Goal: Task Accomplishment & Management: Use online tool/utility

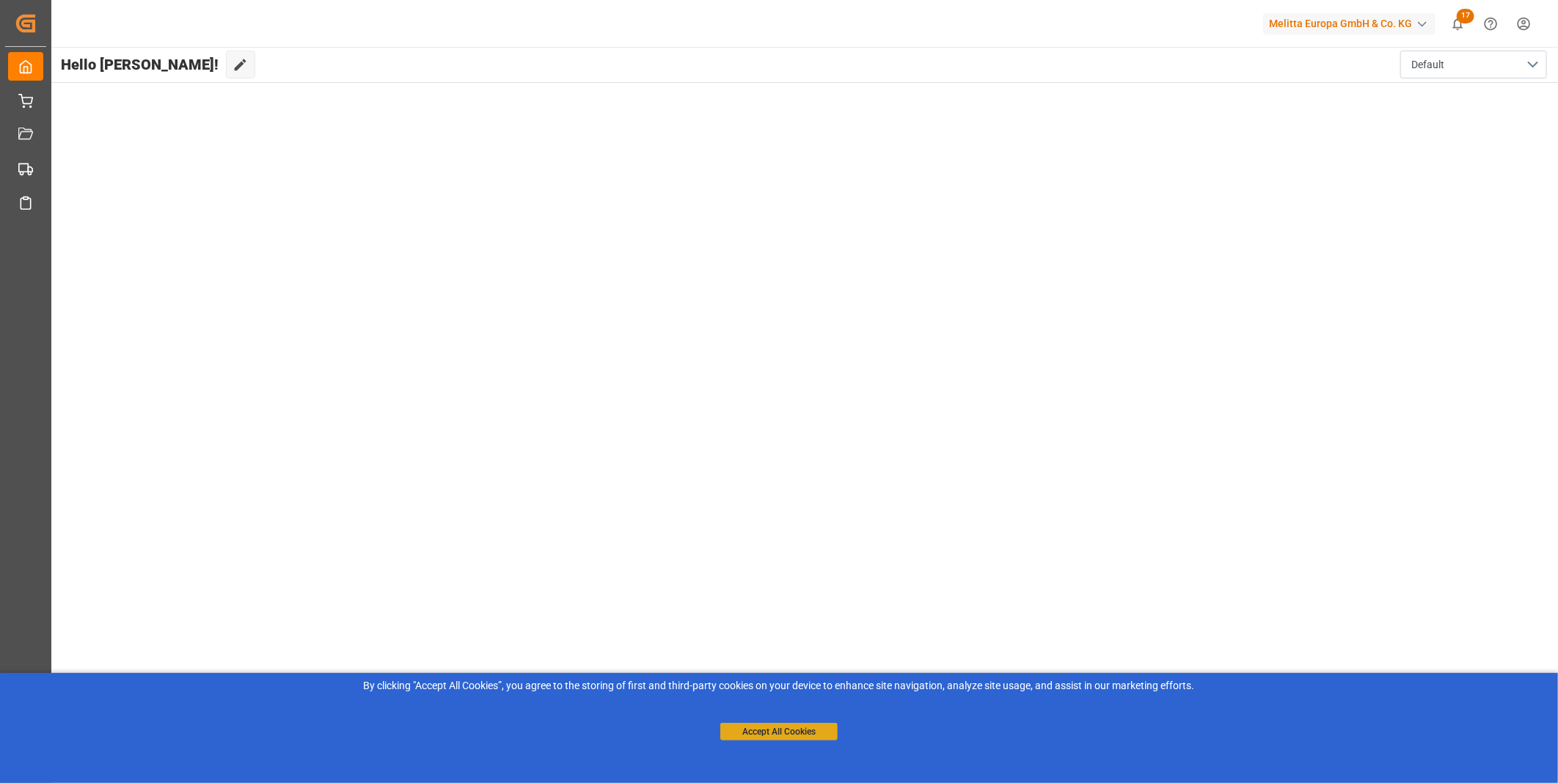
drag, startPoint x: 802, startPoint y: 717, endPoint x: 797, endPoint y: 728, distance: 11.2
click at [797, 727] on div "Accept All Cookies" at bounding box center [778, 717] width 117 height 47
click at [797, 728] on button "Accept All Cookies" at bounding box center [778, 732] width 117 height 18
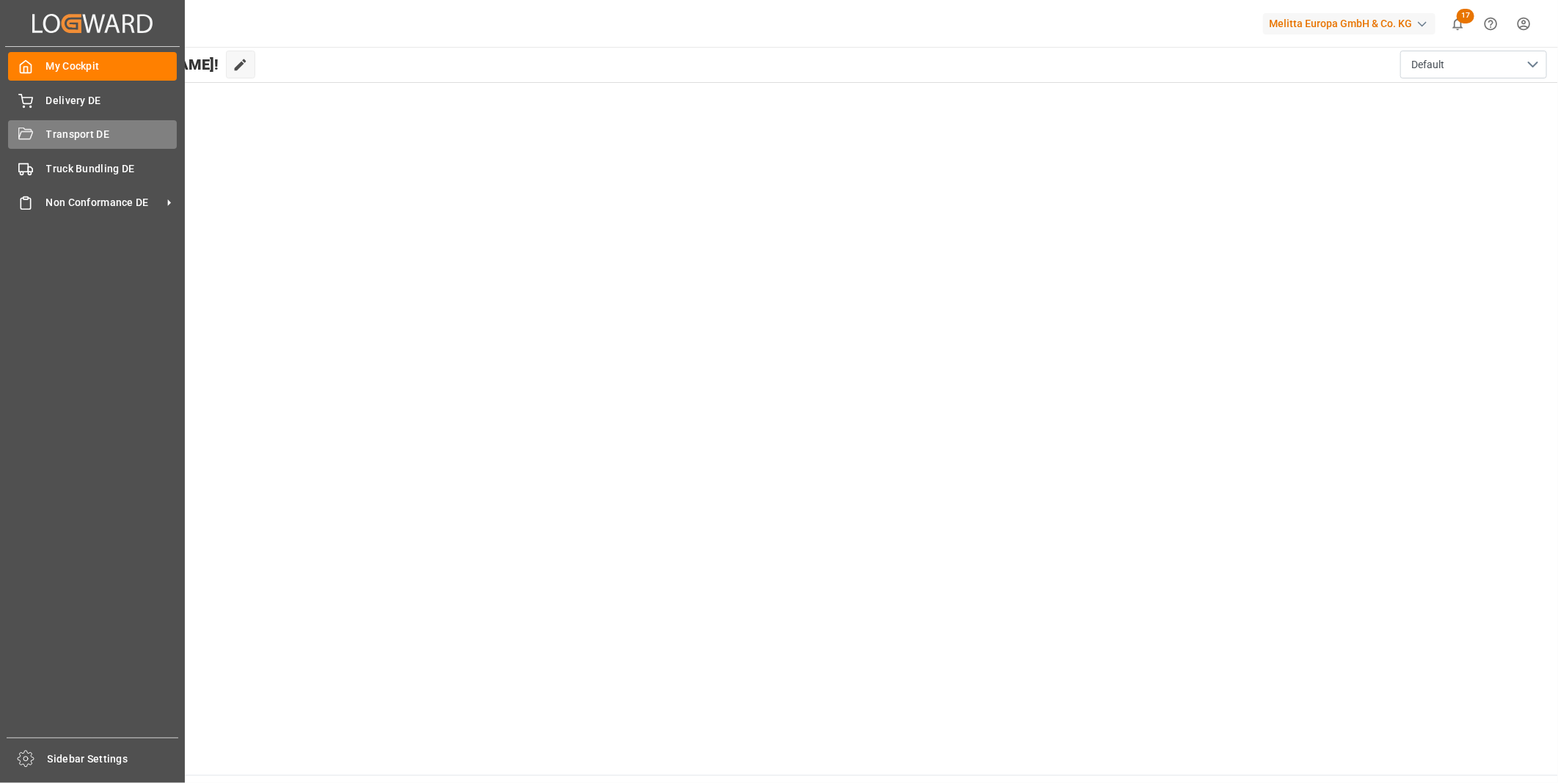
click at [46, 133] on span "Transport DE" at bounding box center [111, 134] width 131 height 15
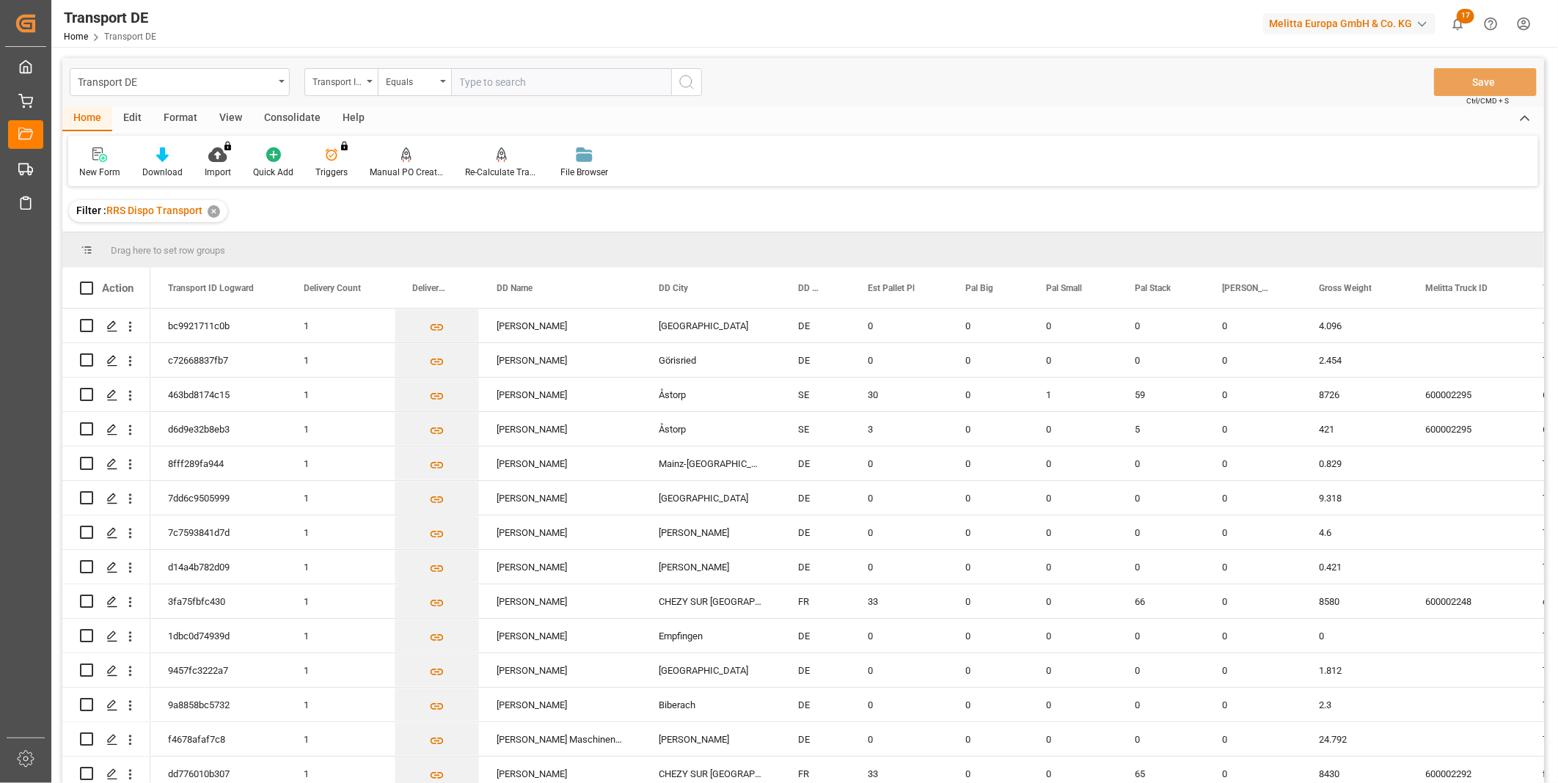
click at [290, 110] on div "Consolidate" at bounding box center [292, 118] width 78 height 25
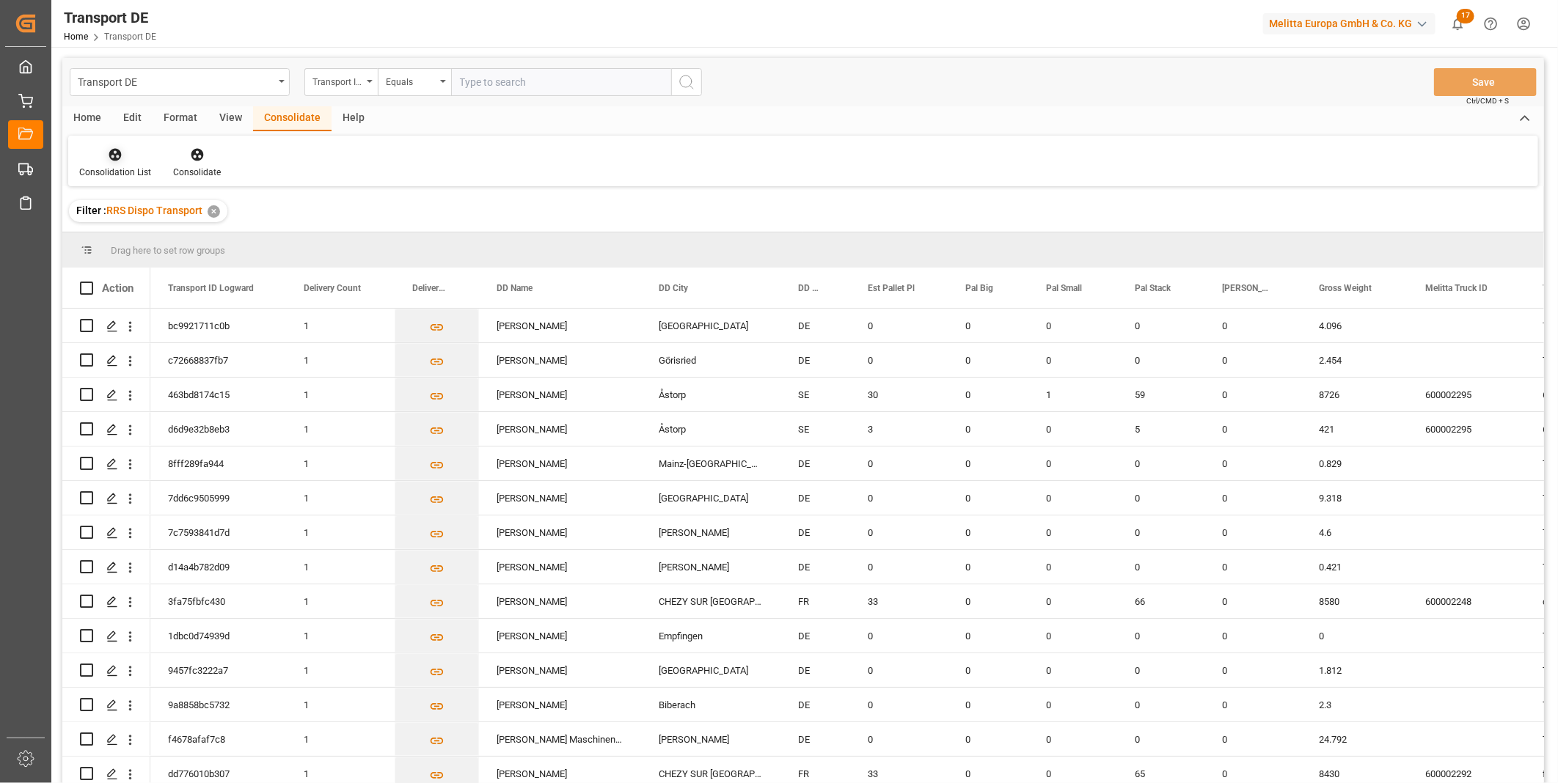
click at [114, 166] on div "Consolidation List" at bounding box center [115, 172] width 72 height 13
click at [206, 266] on div "Truck Bundling RRS Dispo Export" at bounding box center [167, 267] width 153 height 15
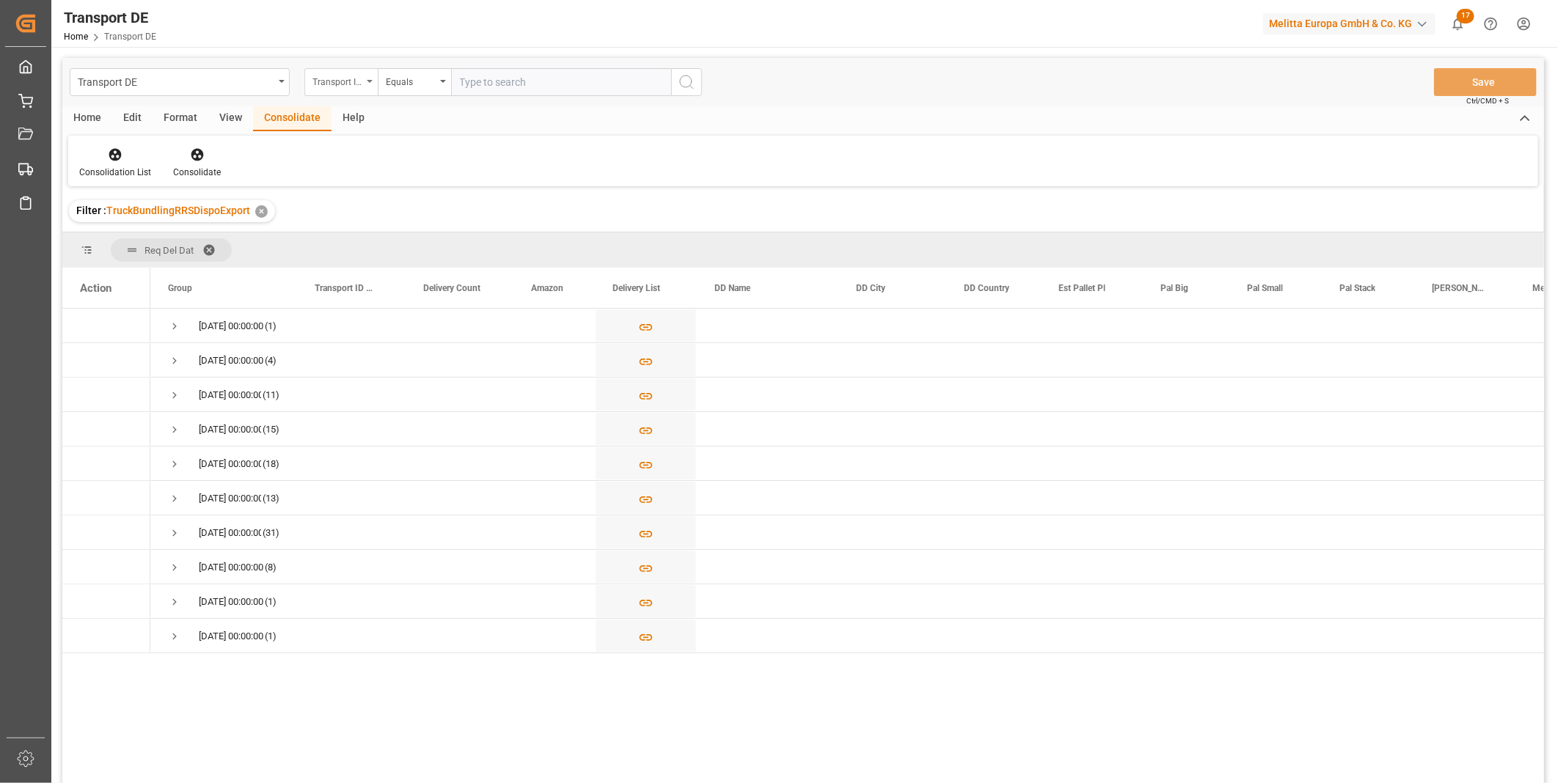
click at [340, 85] on div "Transport ID Logward" at bounding box center [337, 80] width 50 height 17
type input "Rou"
click at [380, 150] on div "Route" at bounding box center [414, 149] width 219 height 31
click at [434, 72] on div "Equals" at bounding box center [411, 80] width 50 height 17
drag, startPoint x: 431, startPoint y: 216, endPoint x: 434, endPoint y: 242, distance: 25.9
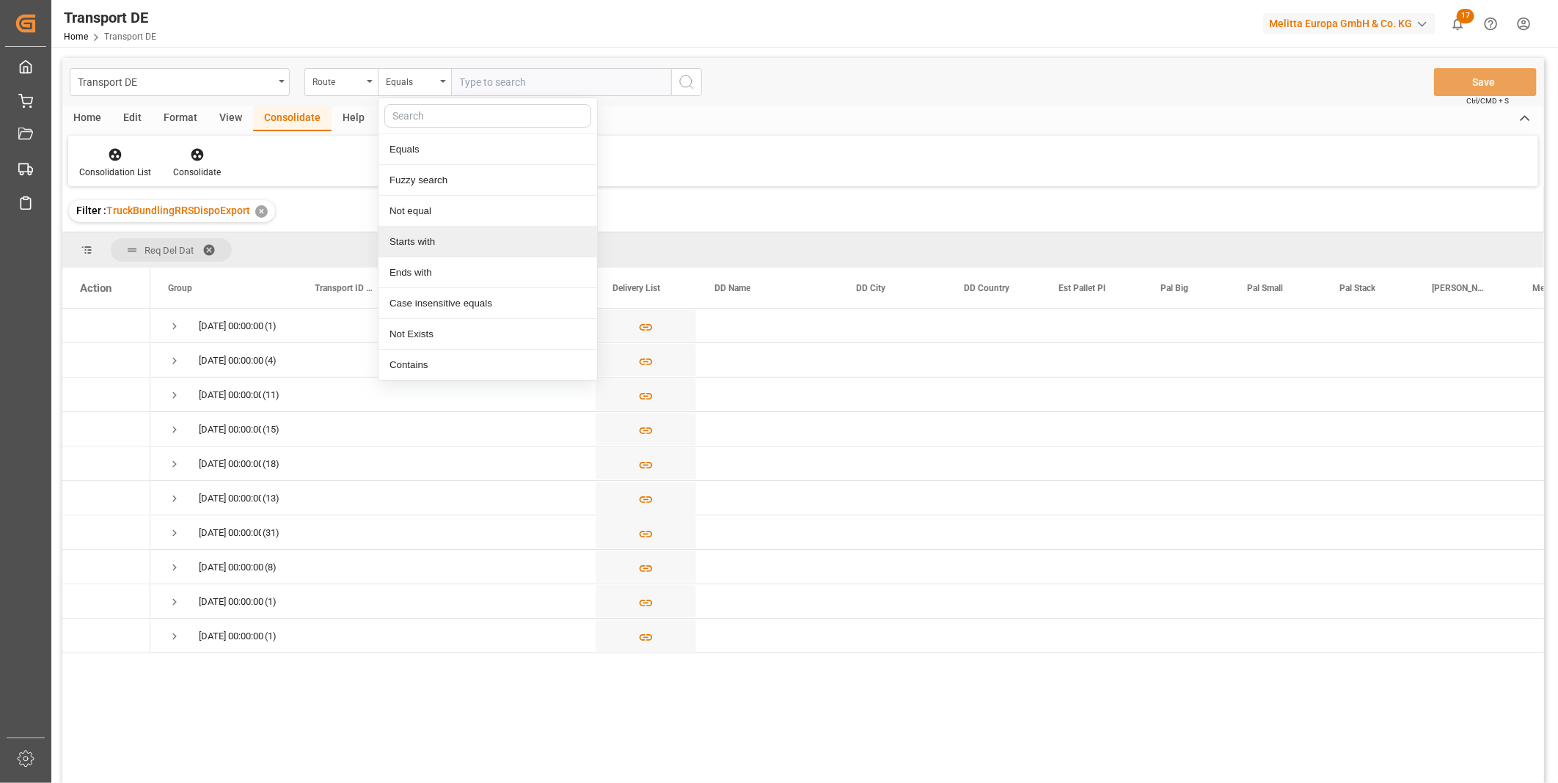
click at [434, 242] on div "Equals Fuzzy search Not equal Starts with Ends with Case insensitive equals Not…" at bounding box center [488, 240] width 220 height 284
click at [435, 243] on div "Starts with" at bounding box center [487, 242] width 219 height 31
type input "PL"
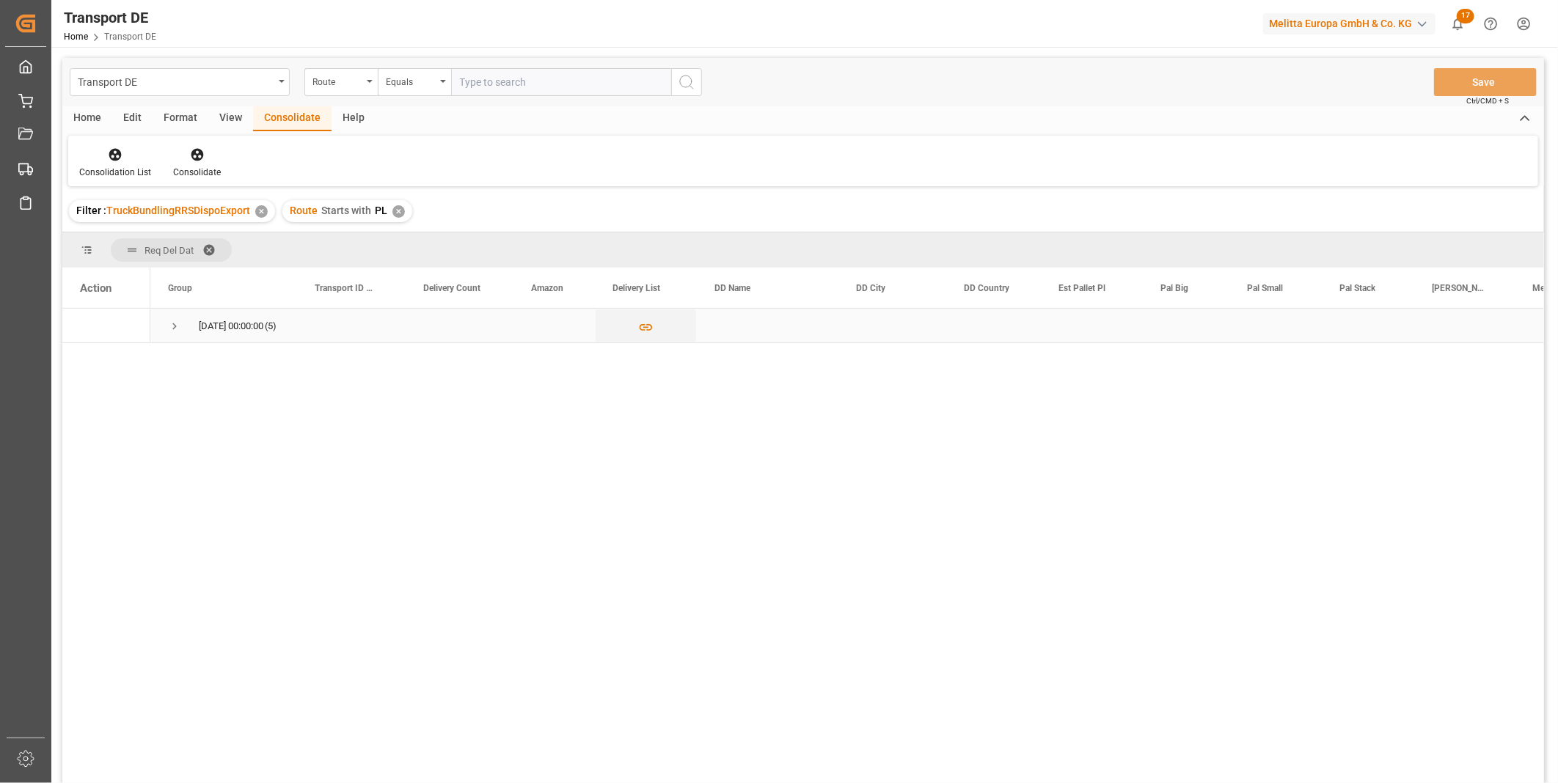
click at [172, 328] on span "Press SPACE to select this row." at bounding box center [174, 326] width 13 height 13
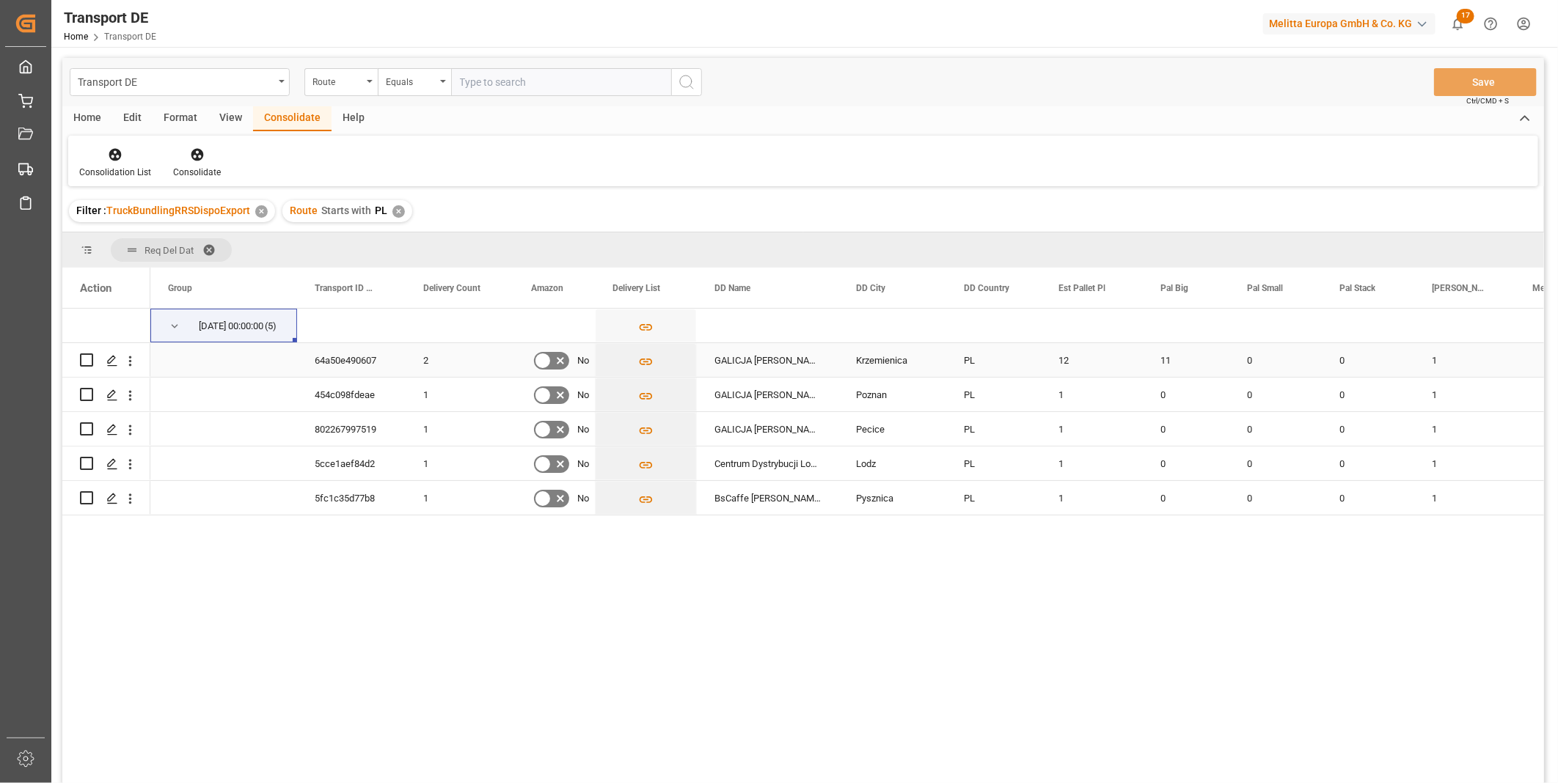
click at [84, 356] on input "Press Space to toggle row selection (unchecked)" at bounding box center [86, 360] width 13 height 13
checkbox input "true"
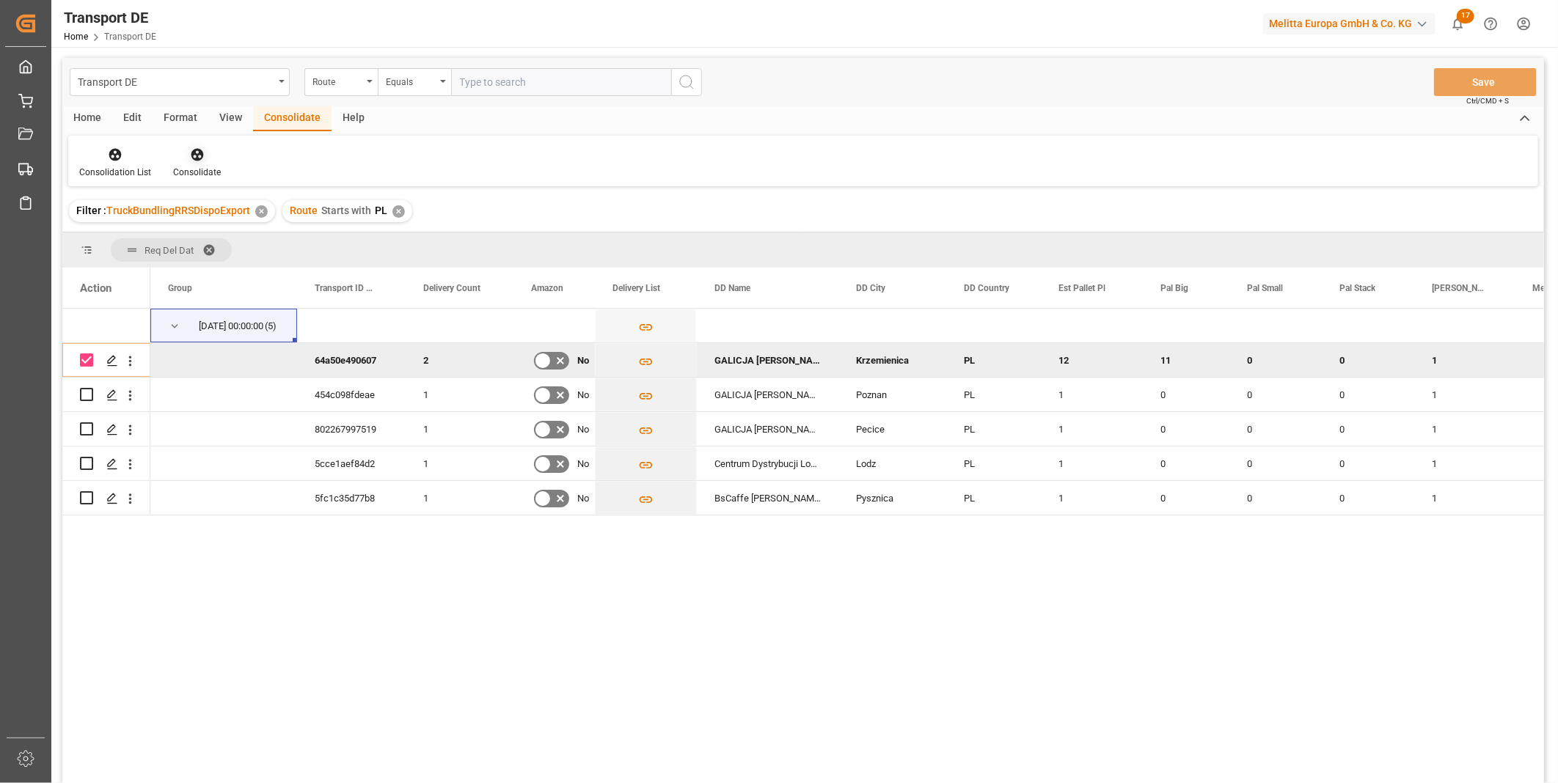
click at [183, 152] on div at bounding box center [197, 154] width 48 height 15
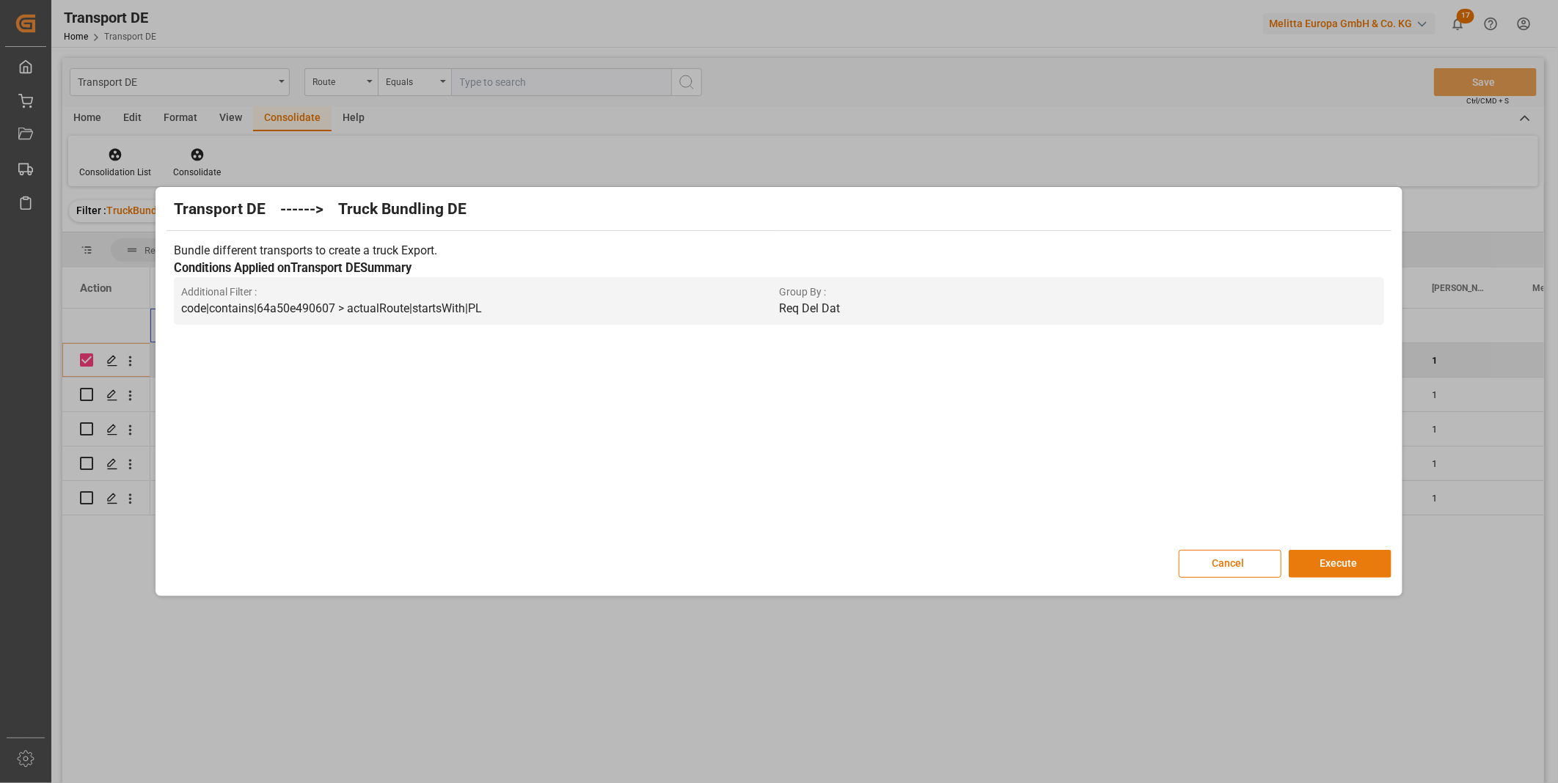
click at [1339, 567] on button "Execute" at bounding box center [1340, 564] width 103 height 28
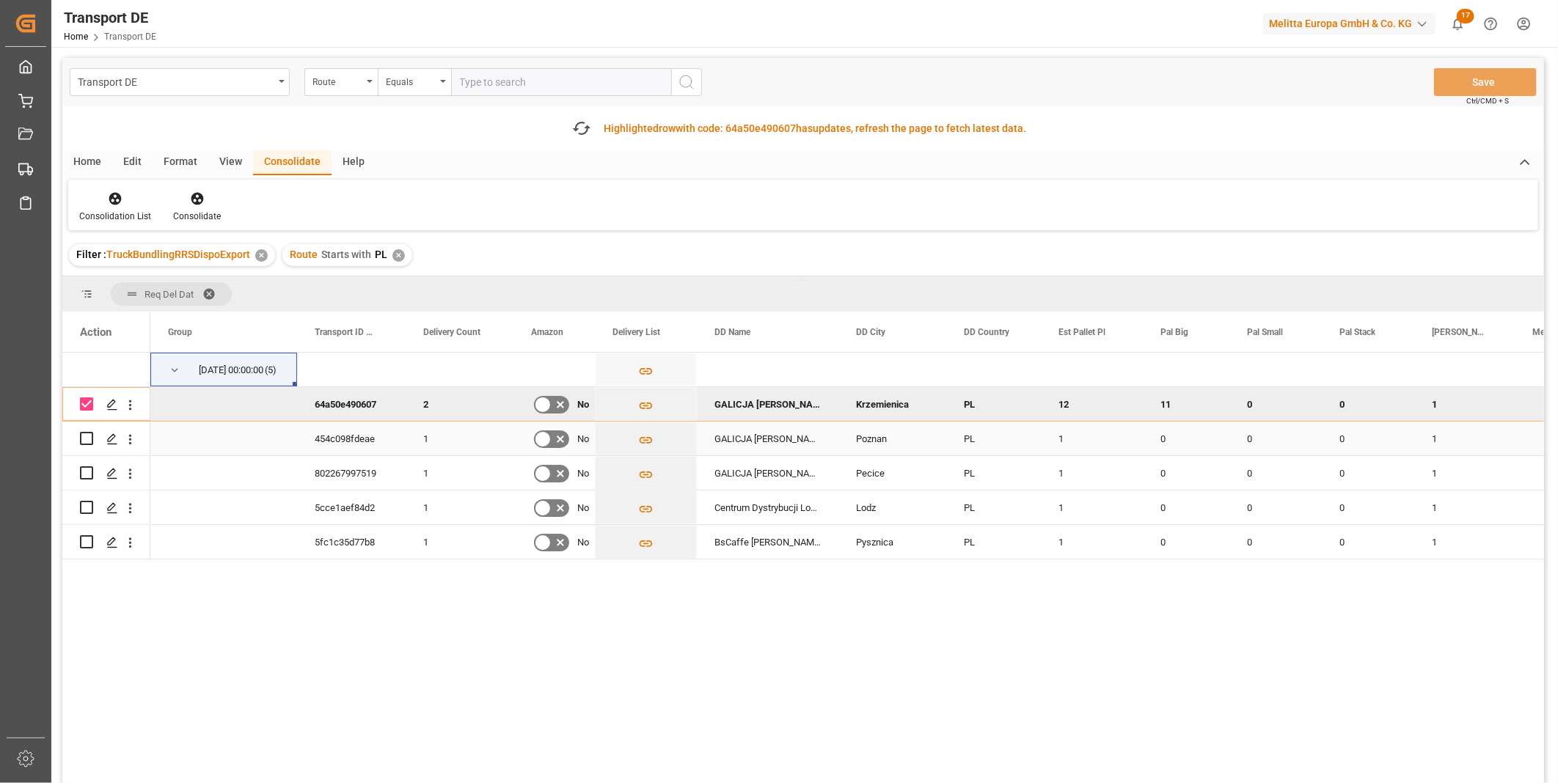
click at [85, 437] on input "Press Space to toggle row selection (unchecked)" at bounding box center [86, 438] width 13 height 13
checkbox input "true"
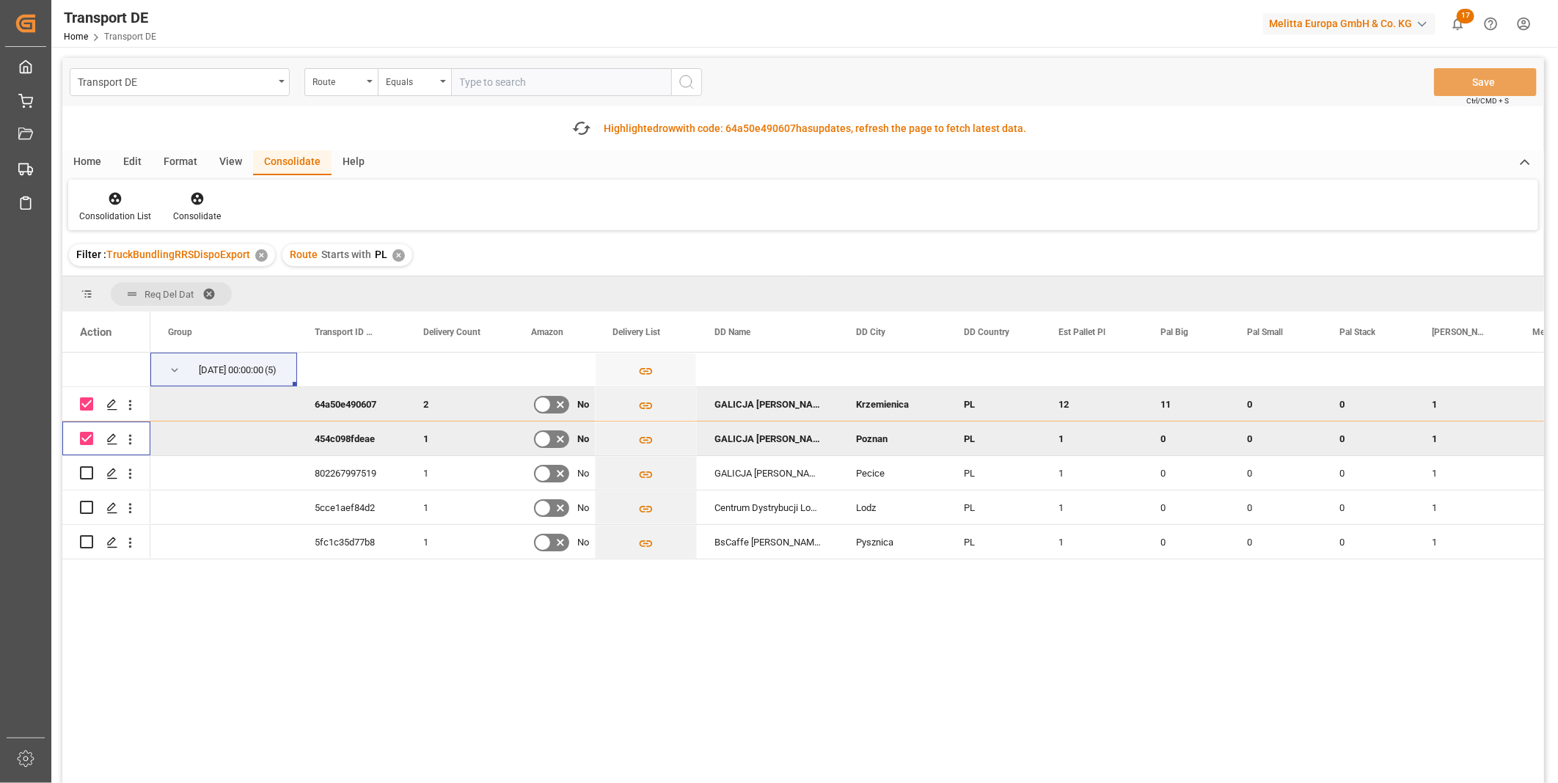
click at [84, 401] on input "Press Space to toggle row selection (checked)" at bounding box center [86, 404] width 13 height 13
checkbox input "false"
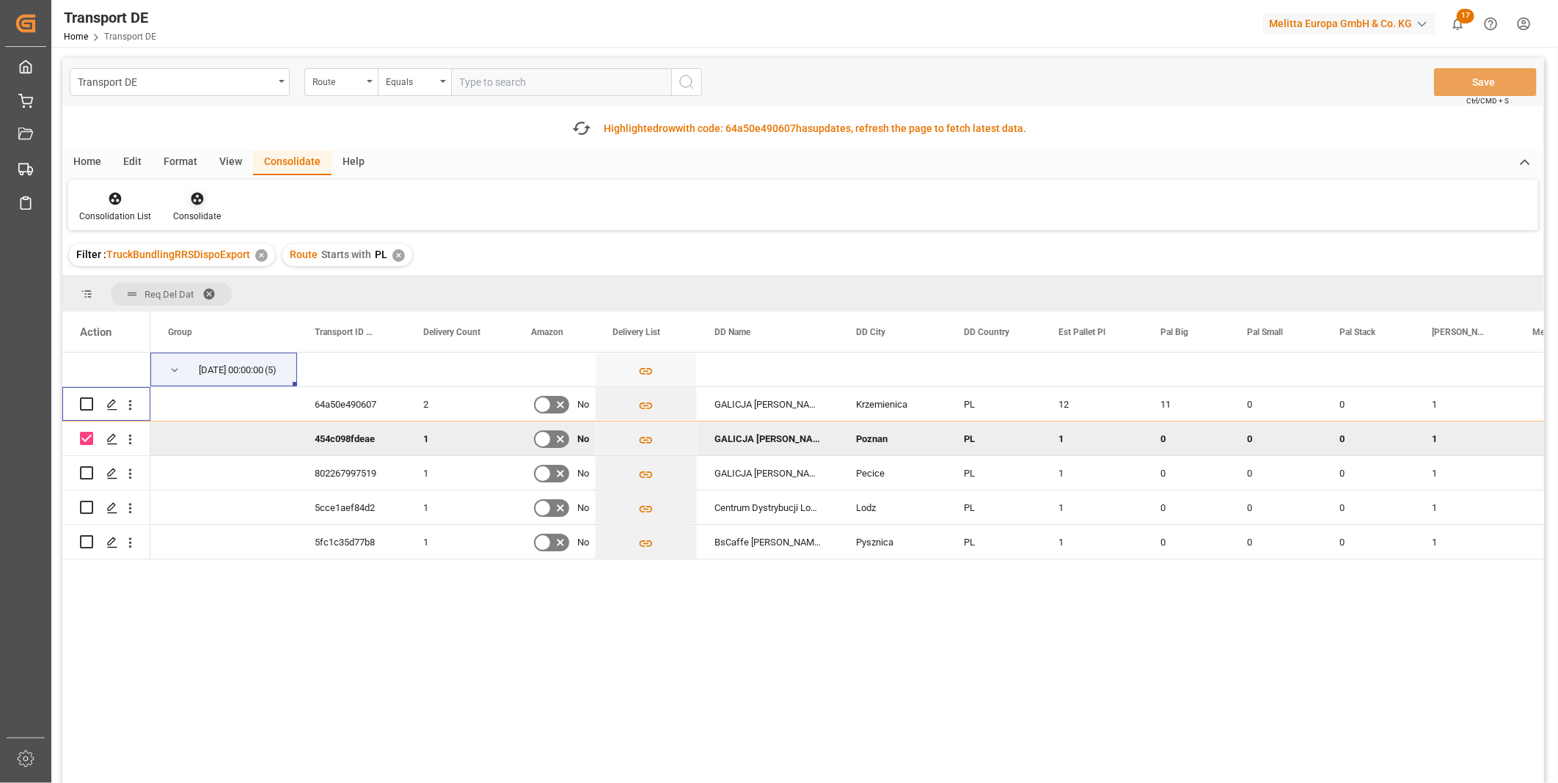
click at [202, 210] on div "Consolidate" at bounding box center [197, 216] width 48 height 13
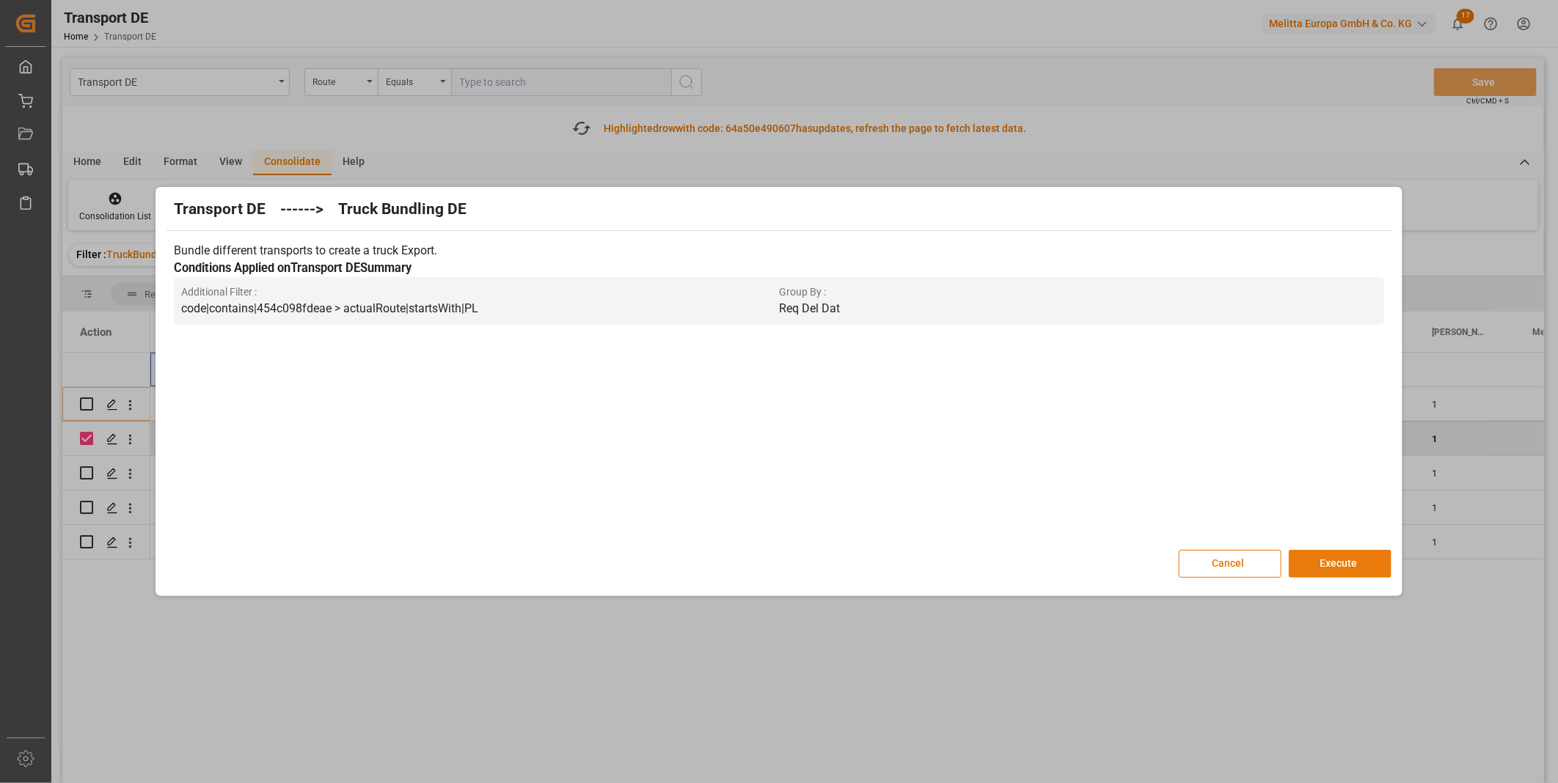
click at [1331, 560] on button "Execute" at bounding box center [1340, 564] width 103 height 28
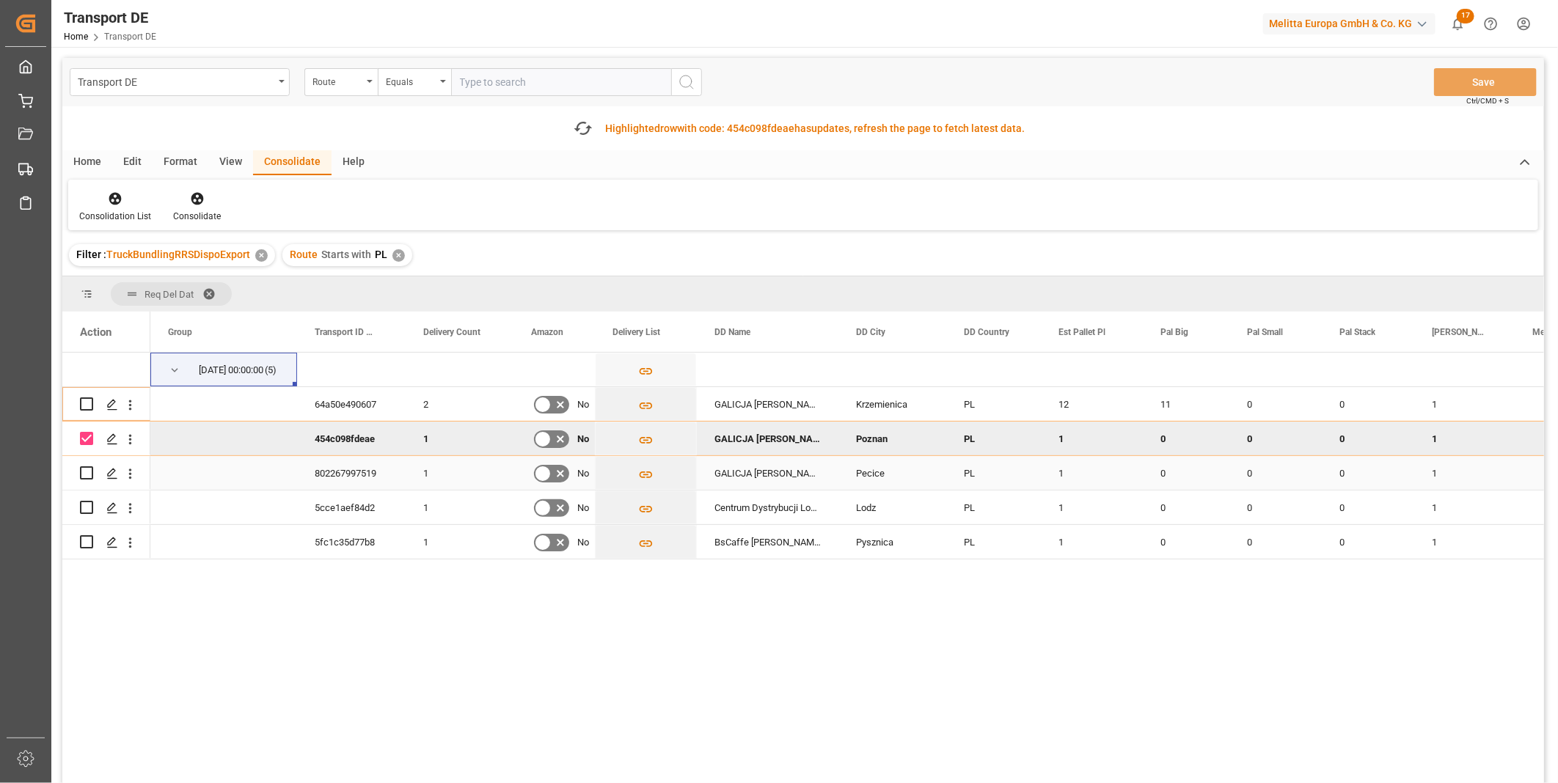
click at [84, 474] on input "Press Space to toggle row selection (unchecked)" at bounding box center [86, 473] width 13 height 13
checkbox input "true"
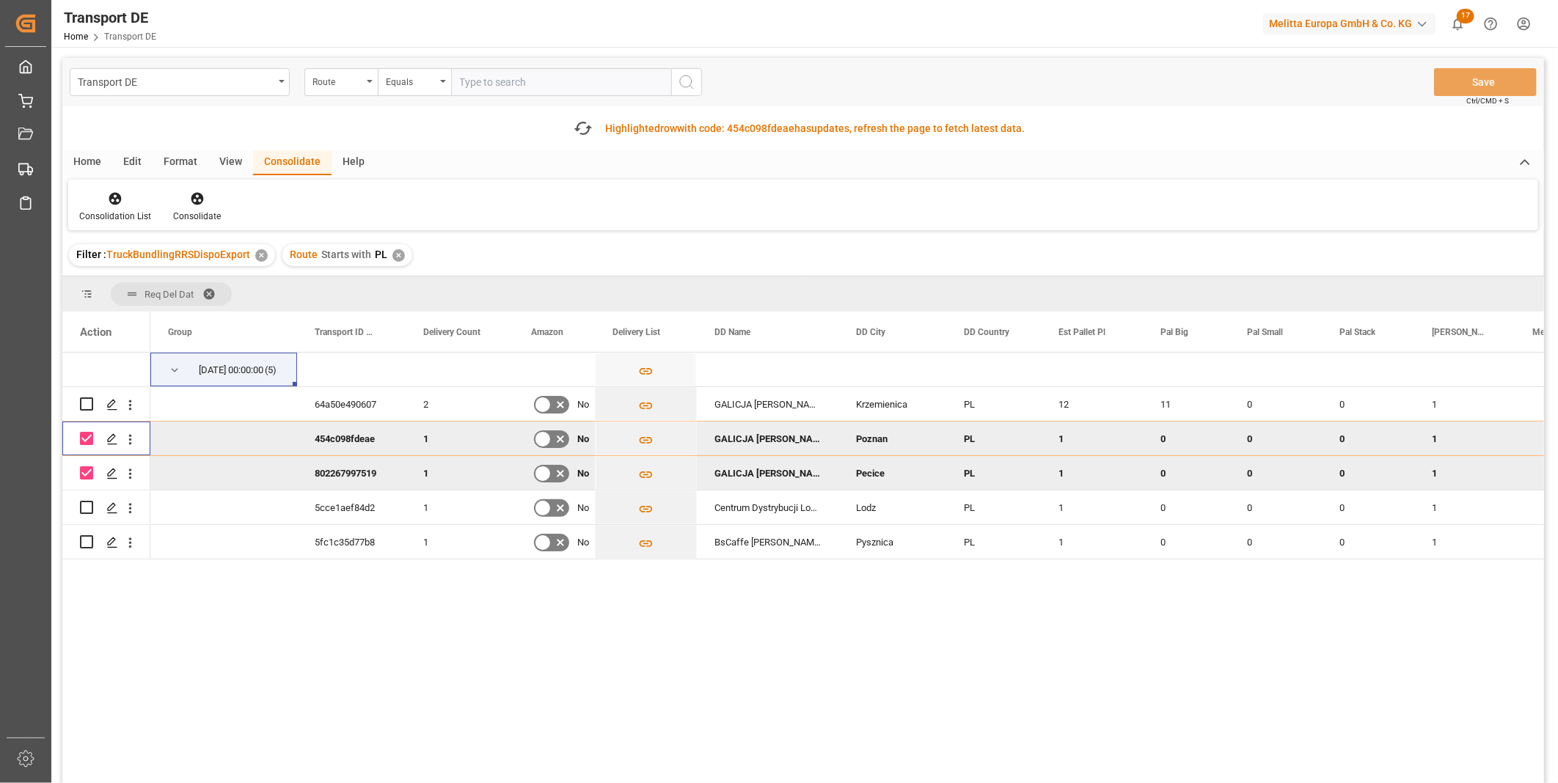
click at [86, 436] on input "Press Space to toggle row selection (checked)" at bounding box center [86, 438] width 13 height 13
checkbox input "false"
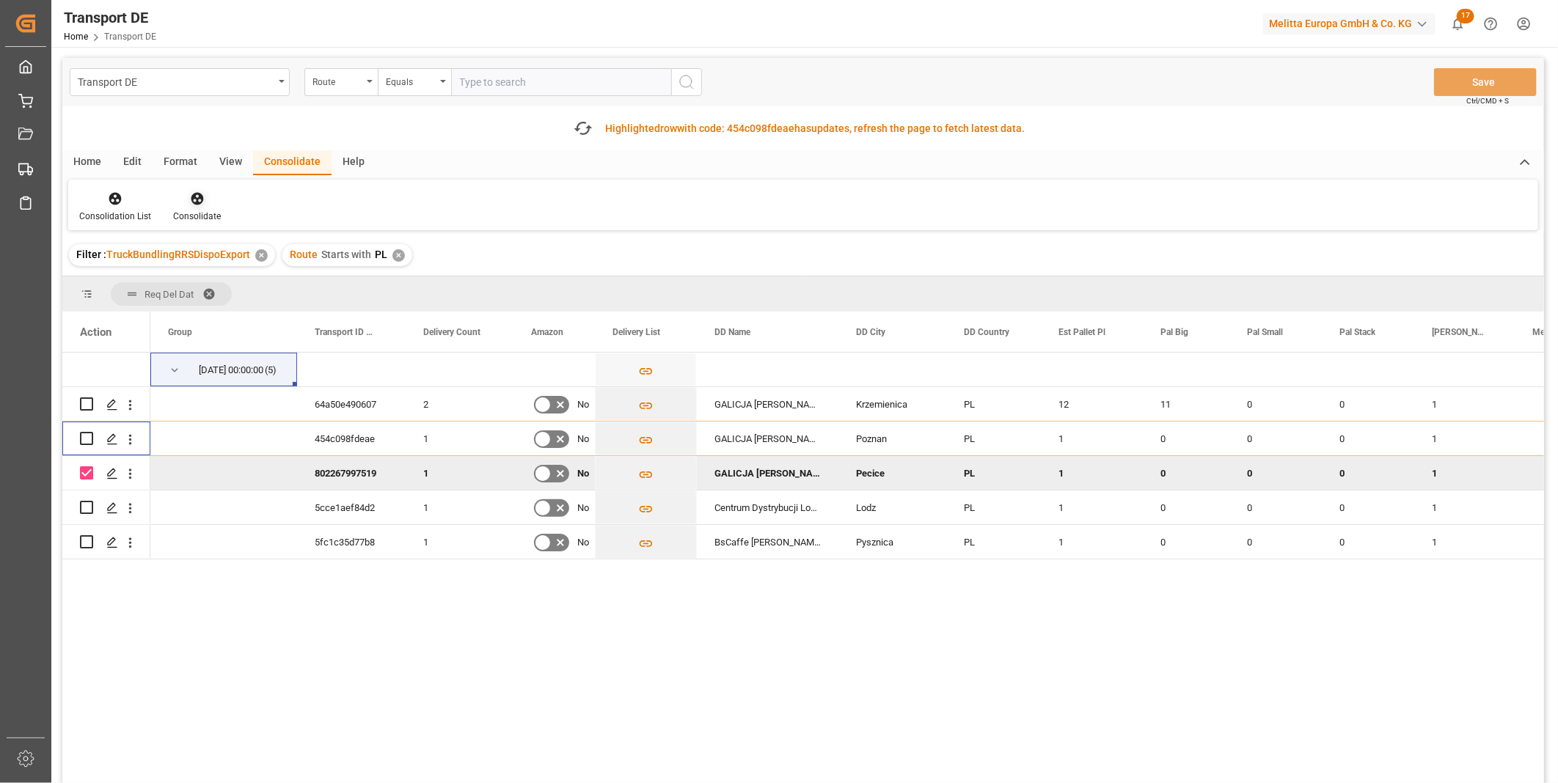
click at [193, 197] on icon at bounding box center [197, 199] width 12 height 12
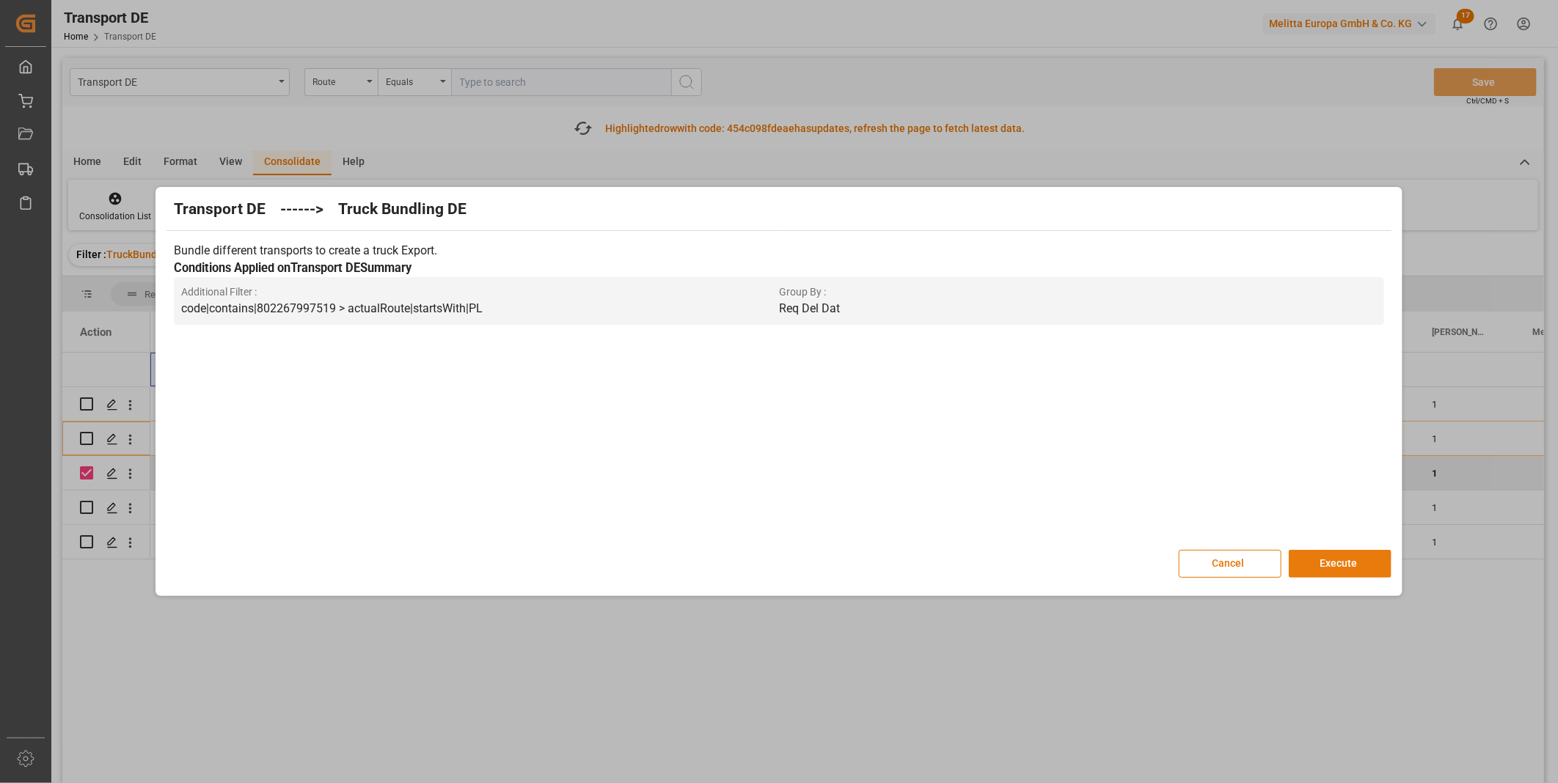
click at [1310, 563] on button "Execute" at bounding box center [1340, 564] width 103 height 28
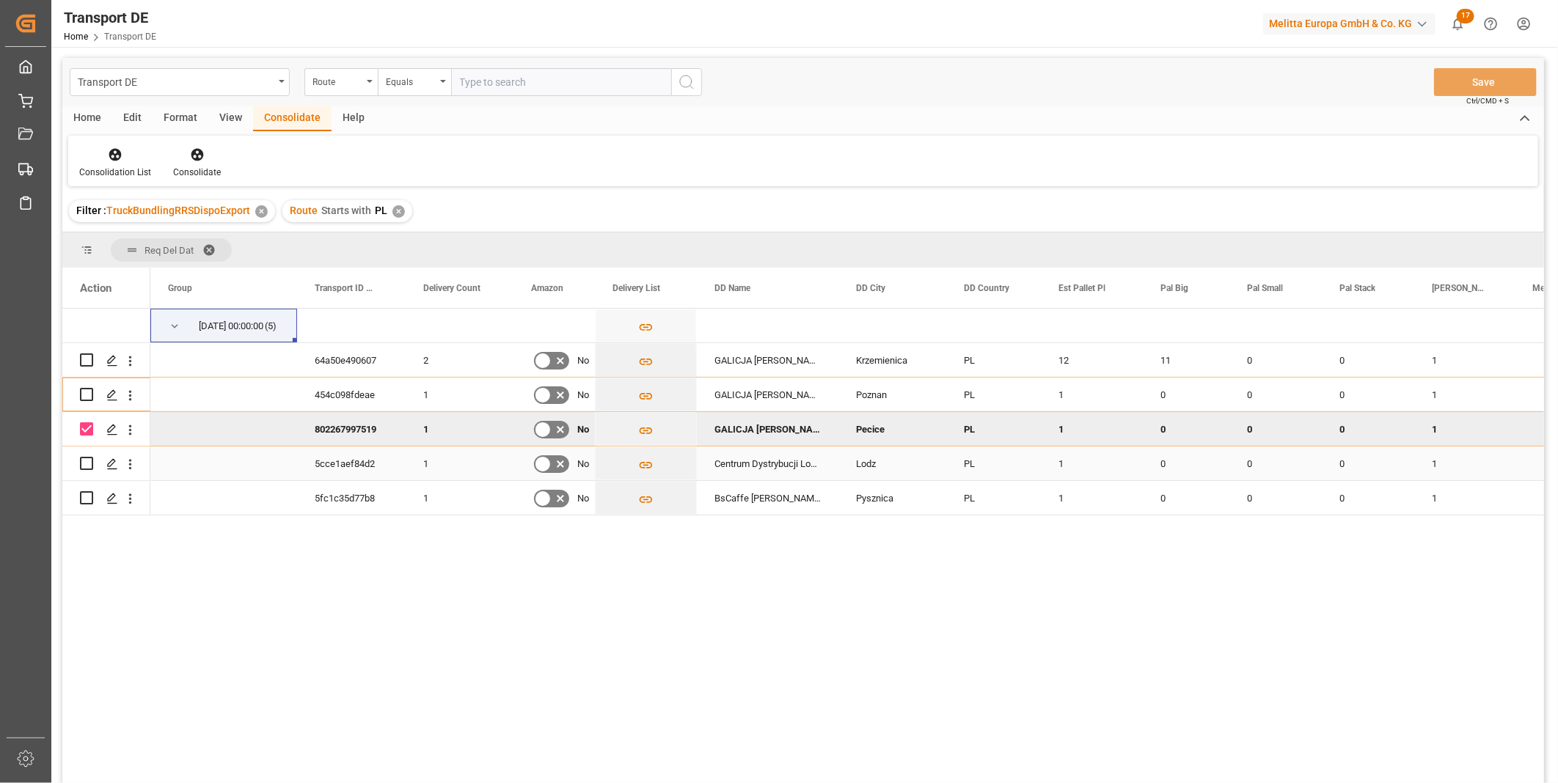
click at [84, 465] on input "Press Space to toggle row selection (unchecked)" at bounding box center [86, 463] width 13 height 13
checkbox input "true"
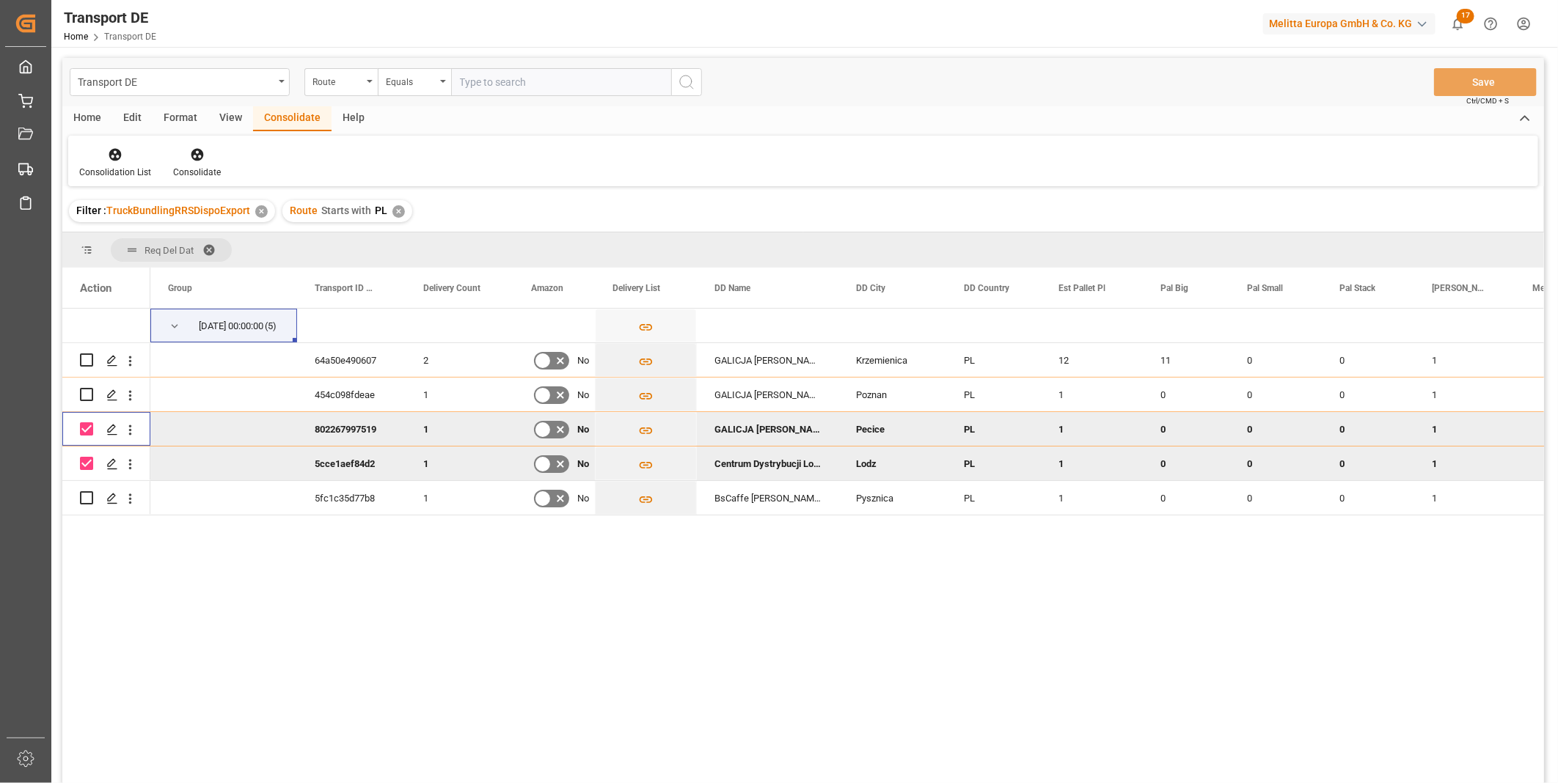
click at [86, 431] on input "Press Space to toggle row selection (checked)" at bounding box center [86, 429] width 13 height 13
checkbox input "false"
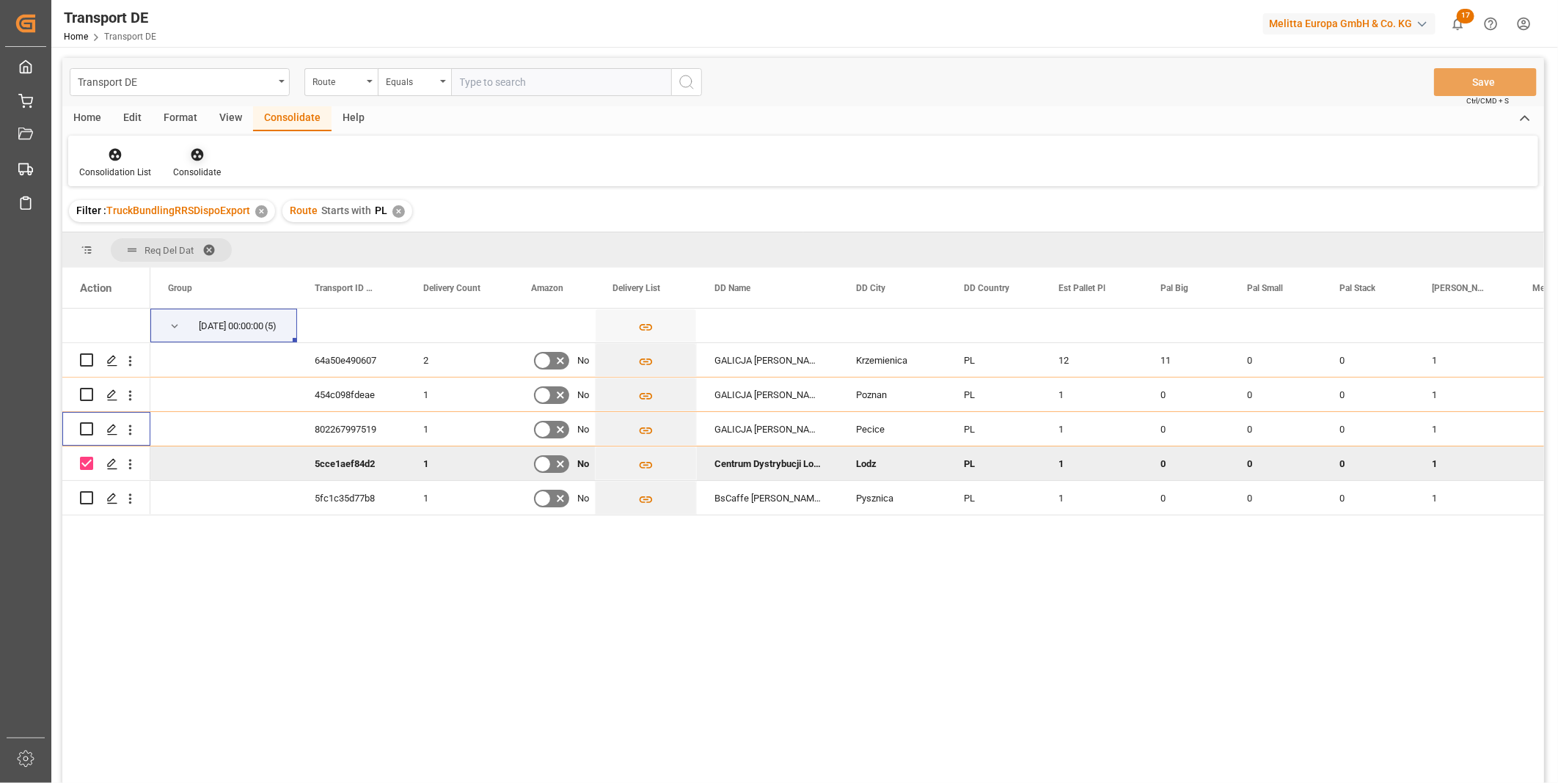
click at [211, 173] on div "Consolidate" at bounding box center [197, 172] width 48 height 13
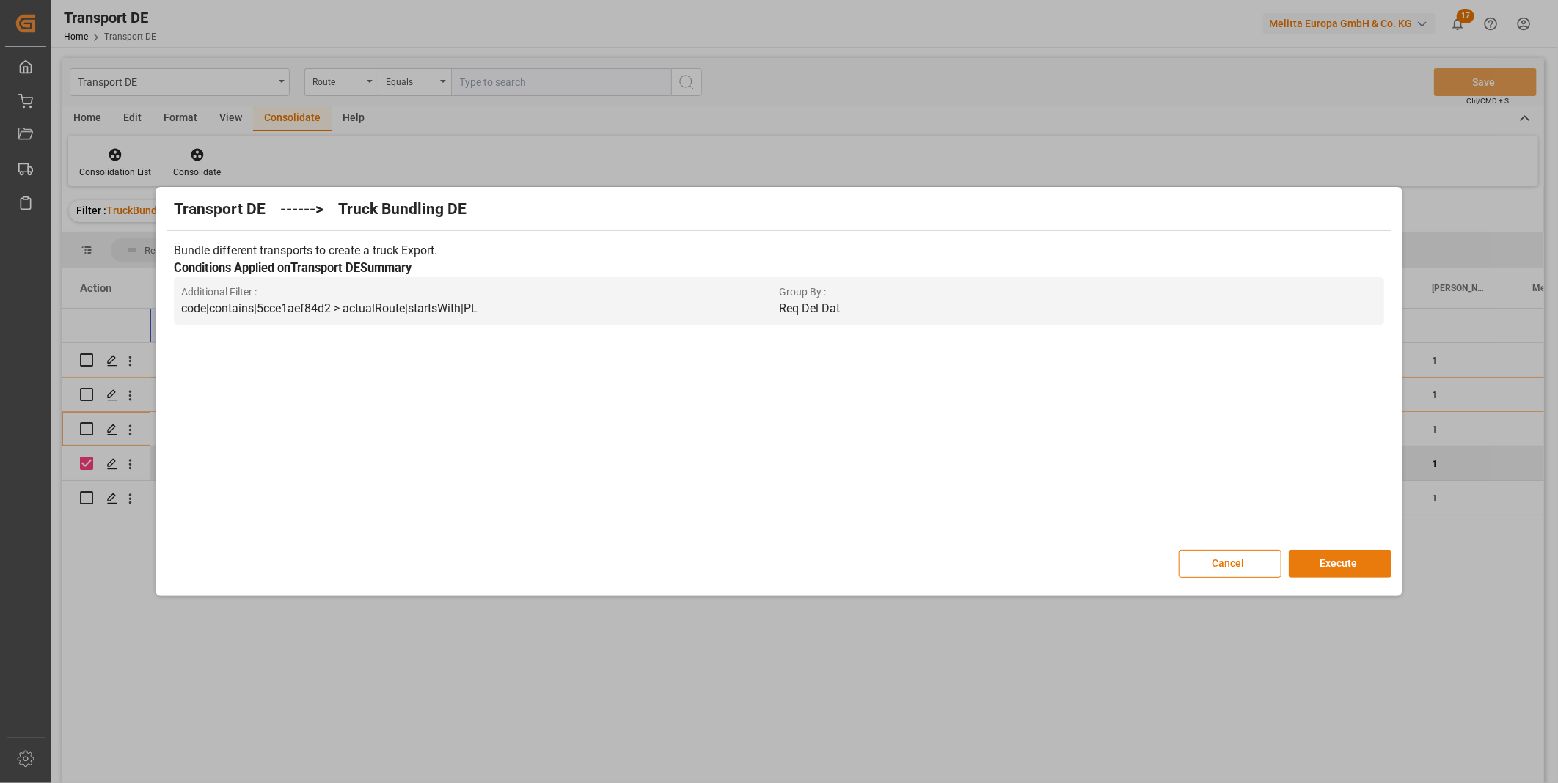
click at [1355, 552] on button "Execute" at bounding box center [1340, 564] width 103 height 28
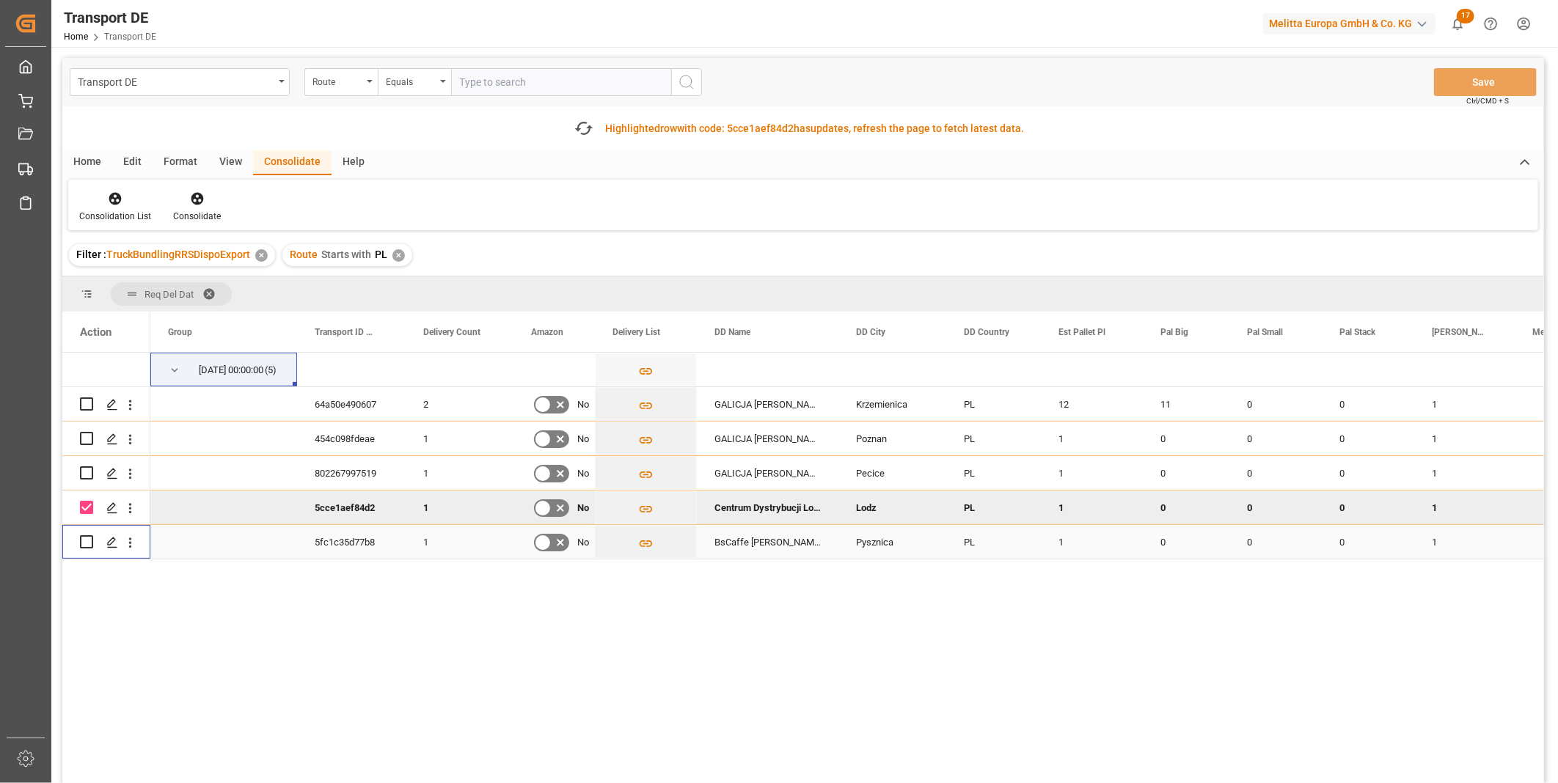
click at [85, 540] on input "Press Space to toggle row selection (unchecked)" at bounding box center [86, 541] width 13 height 13
checkbox input "true"
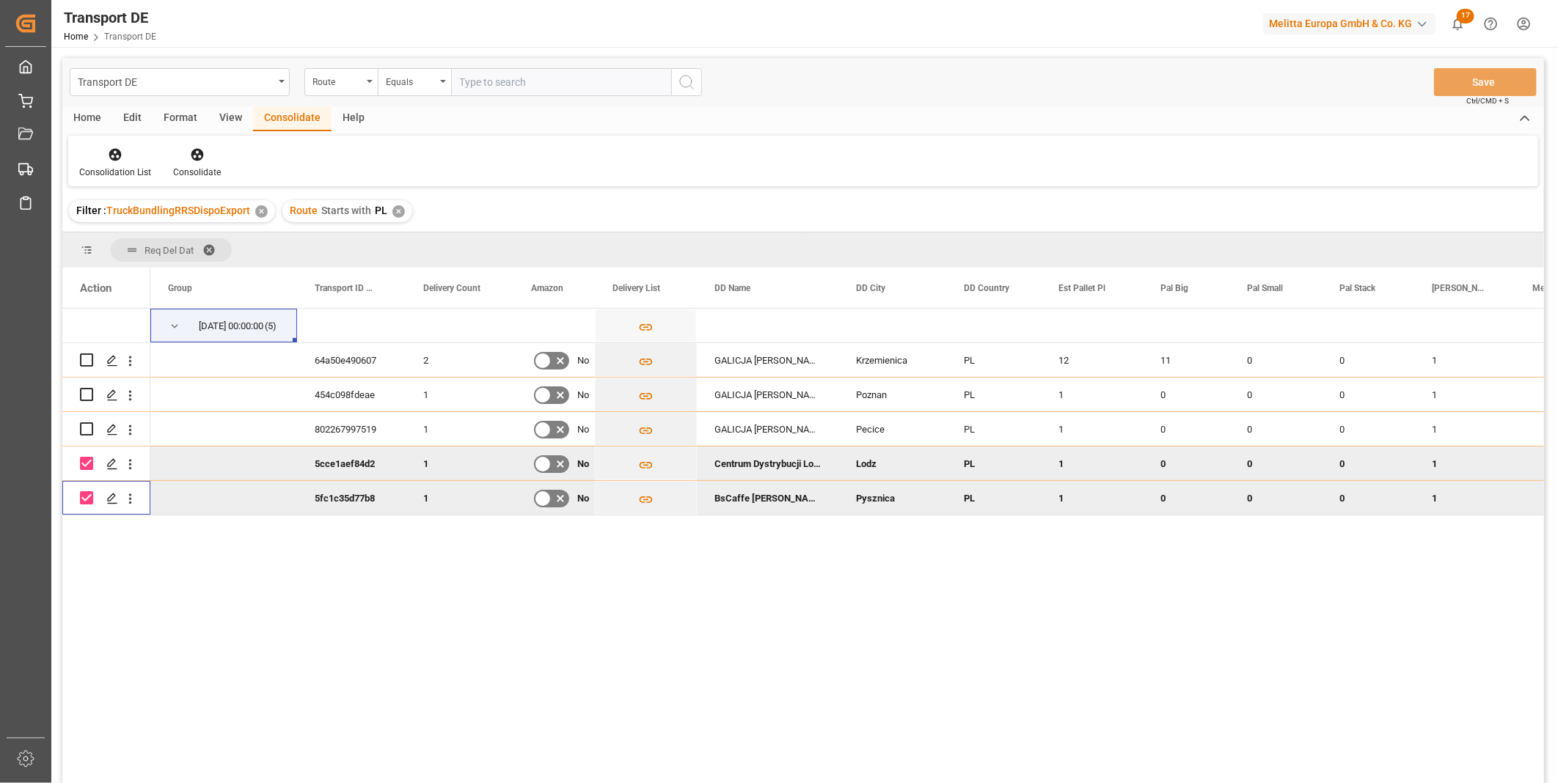
click at [89, 506] on div "Press SPACE to deselect this row." at bounding box center [86, 498] width 13 height 34
click at [86, 462] on input "Press Space to toggle row selection (checked)" at bounding box center [86, 463] width 13 height 13
checkbox input "false"
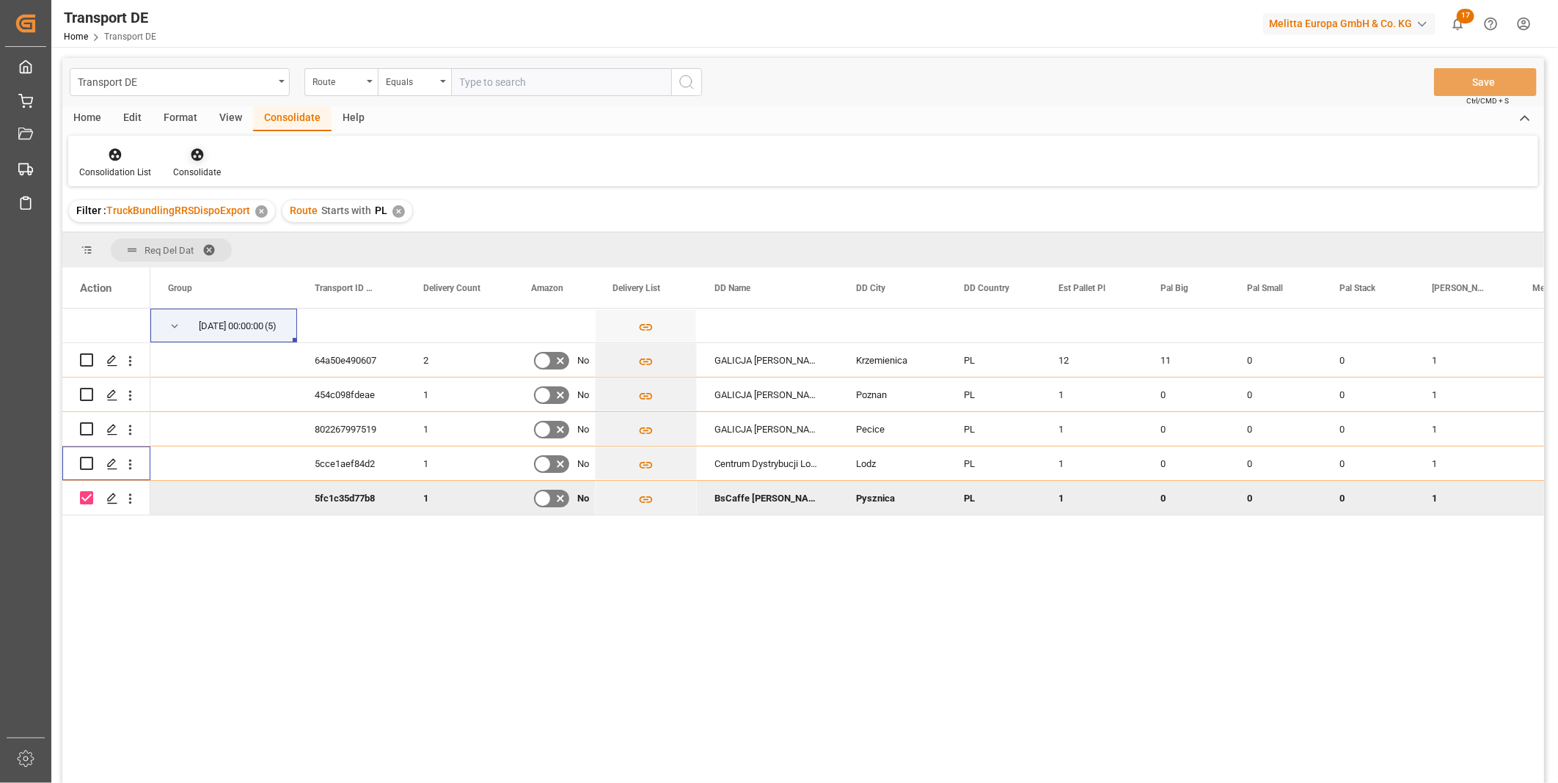
click at [193, 166] on div "Consolidate" at bounding box center [197, 172] width 48 height 13
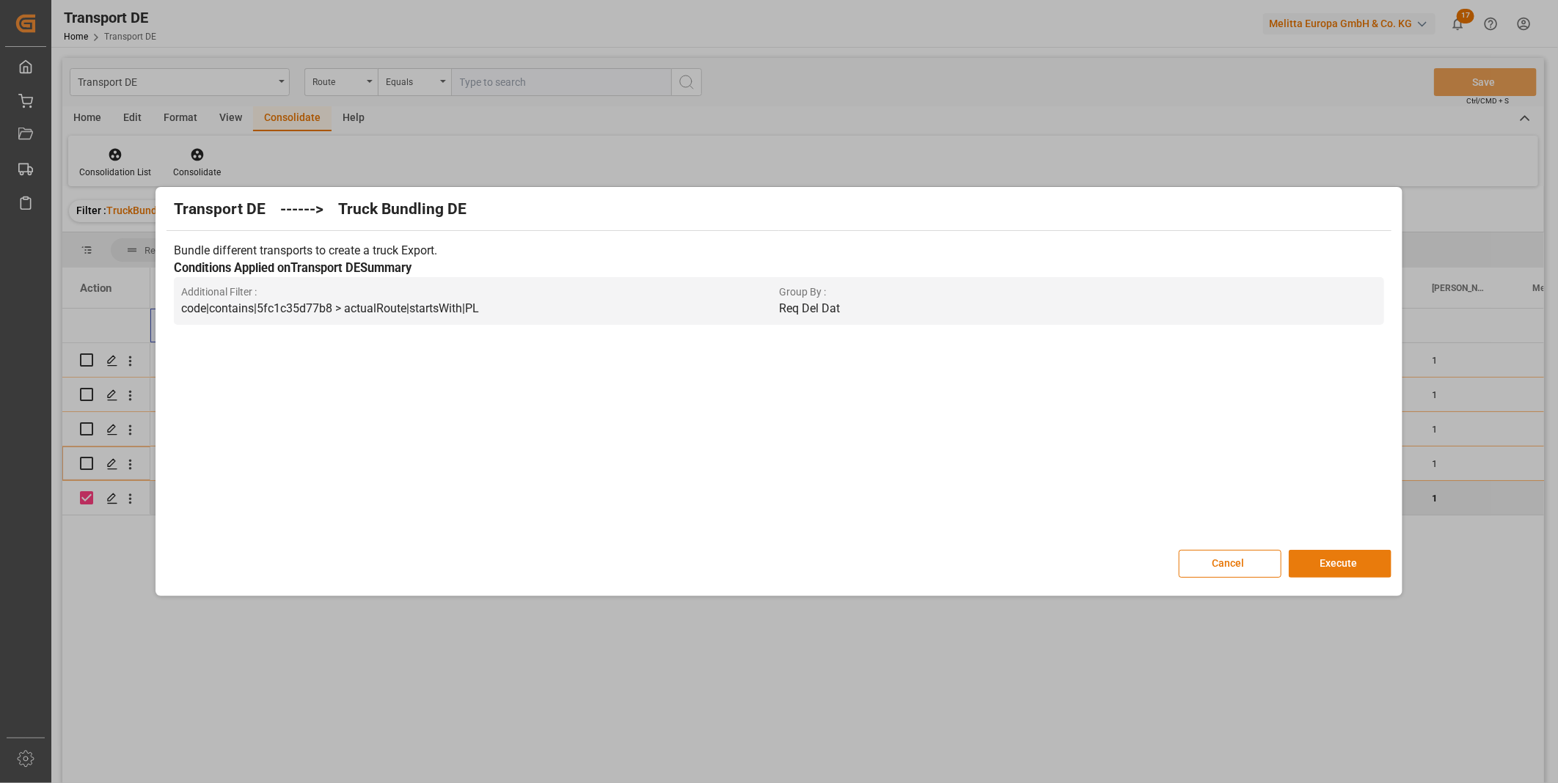
click at [1336, 566] on button "Execute" at bounding box center [1340, 564] width 103 height 28
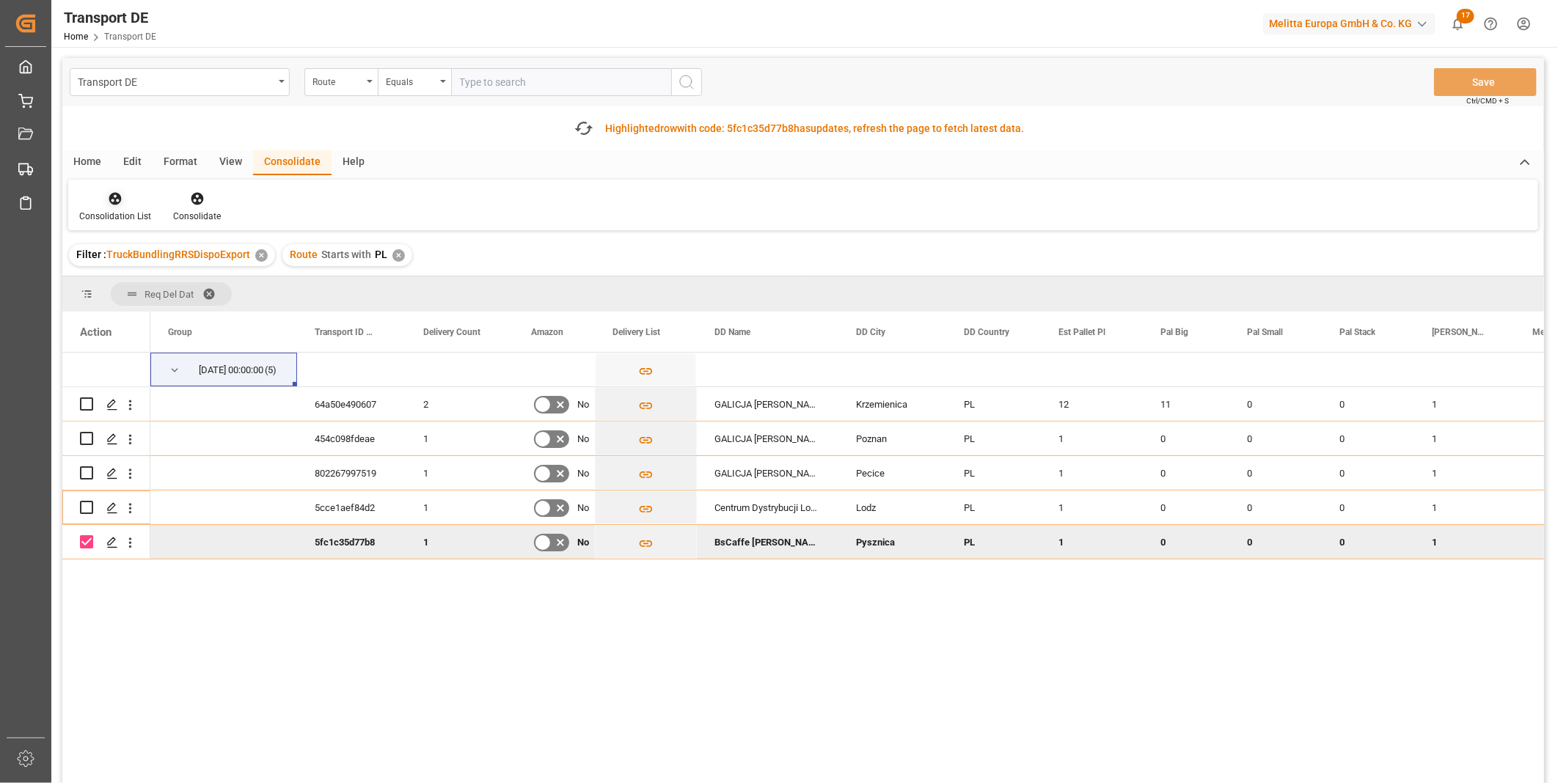
click at [127, 210] on div "Consolidation List" at bounding box center [115, 216] width 72 height 13
click at [219, 314] on div "Transport DE Route Equals Save Ctrl/CMD + S Fetch latest updates Highlighted ro…" at bounding box center [803, 462] width 1482 height 808
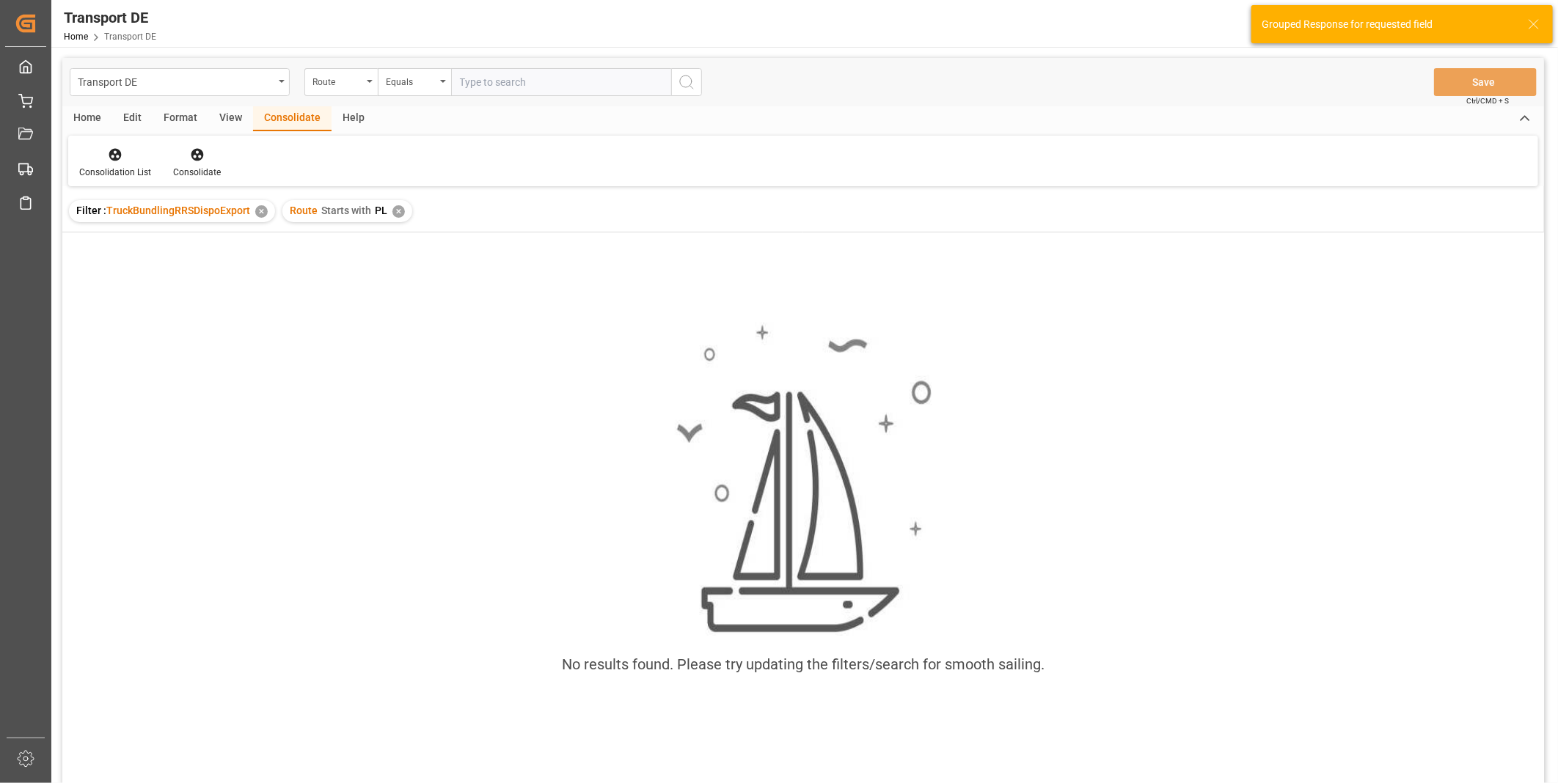
click at [393, 206] on div "✕" at bounding box center [398, 211] width 12 height 12
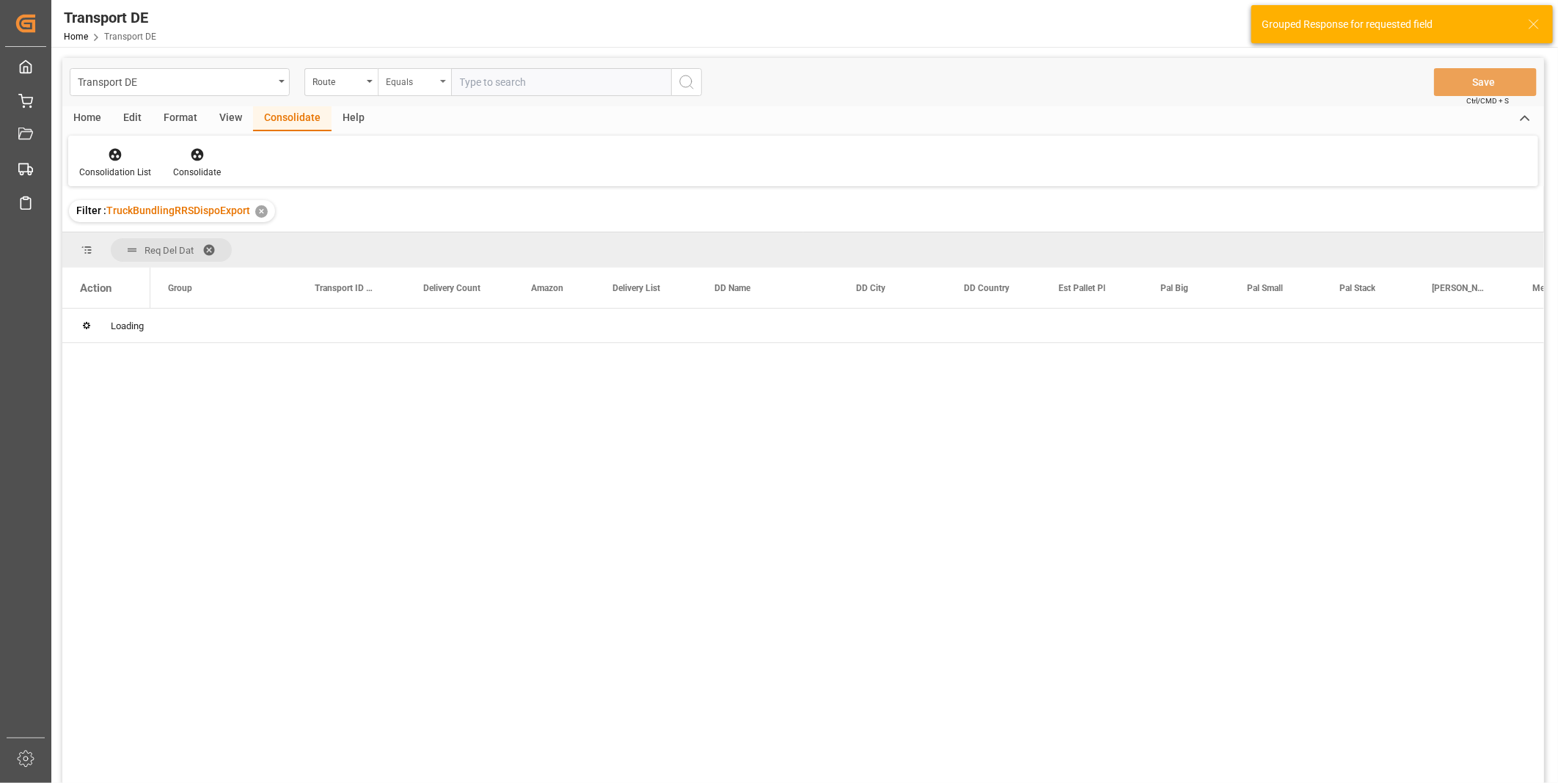
click at [430, 75] on div "Equals" at bounding box center [411, 80] width 50 height 17
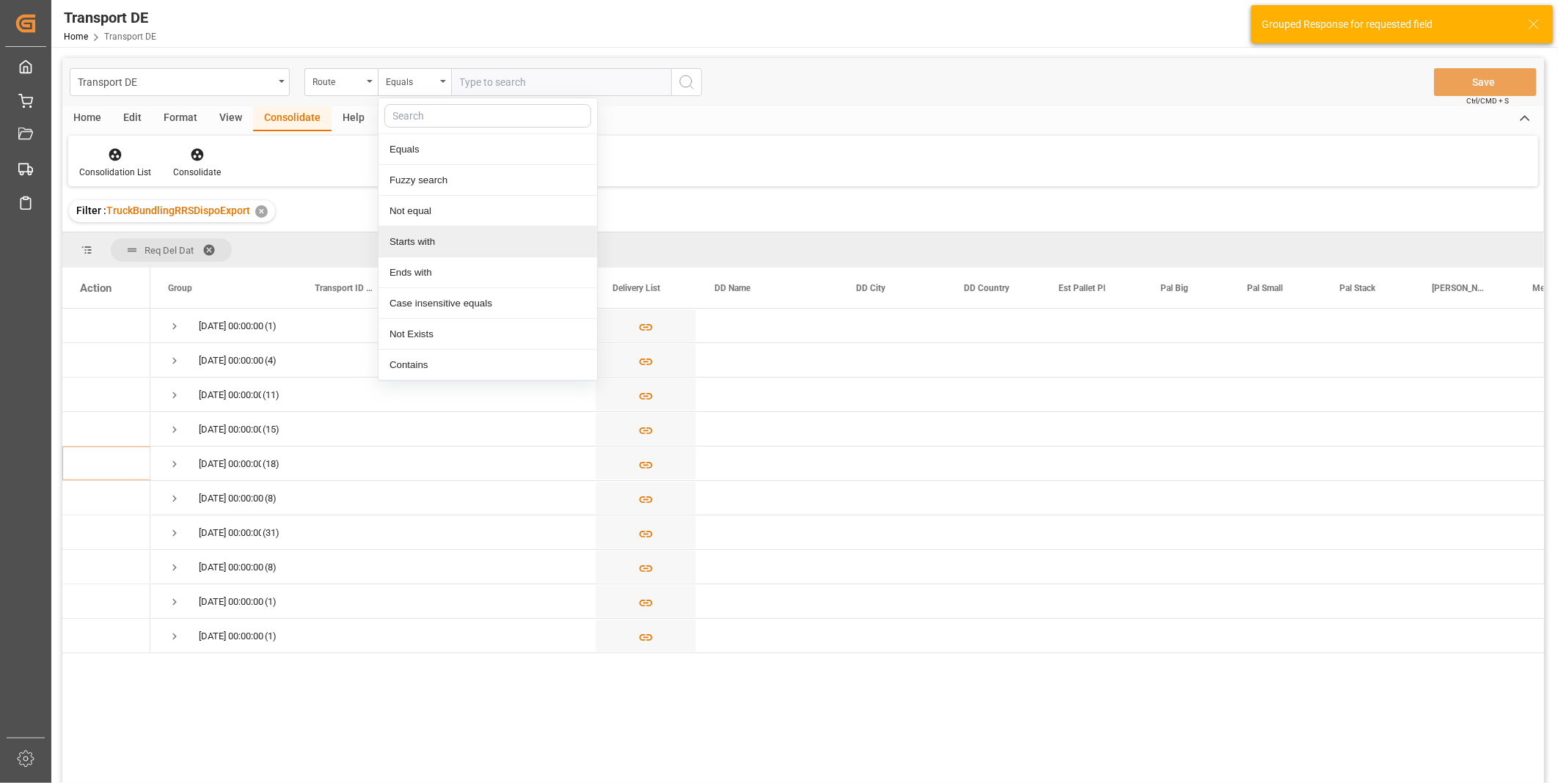
click at [443, 239] on div "Starts with" at bounding box center [487, 242] width 219 height 31
type input "CZ"
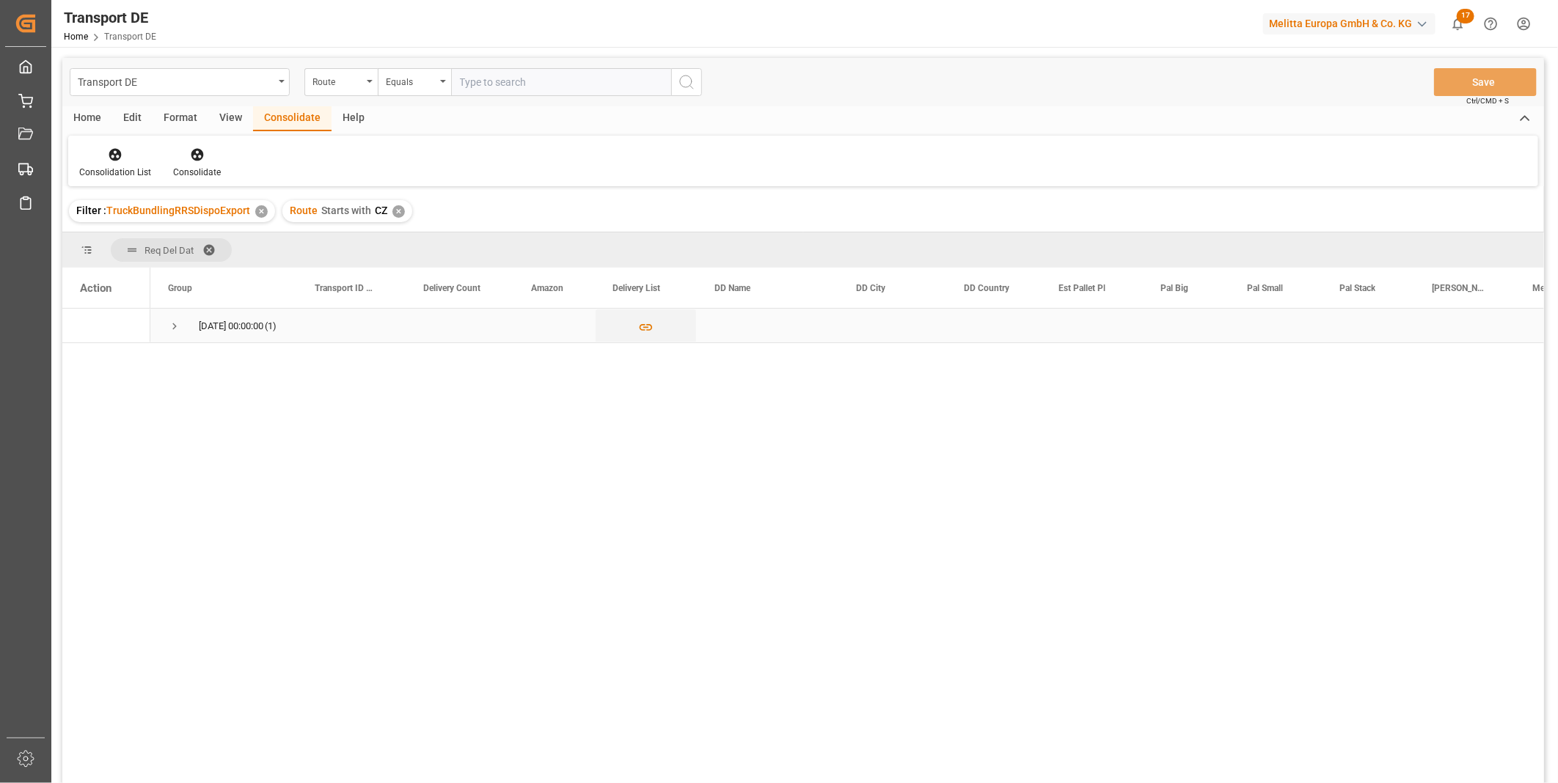
click at [173, 320] on span "Press SPACE to select this row." at bounding box center [174, 326] width 13 height 13
click at [87, 359] on input "Press Space to toggle row selection (unchecked)" at bounding box center [86, 360] width 13 height 13
checkbox input "true"
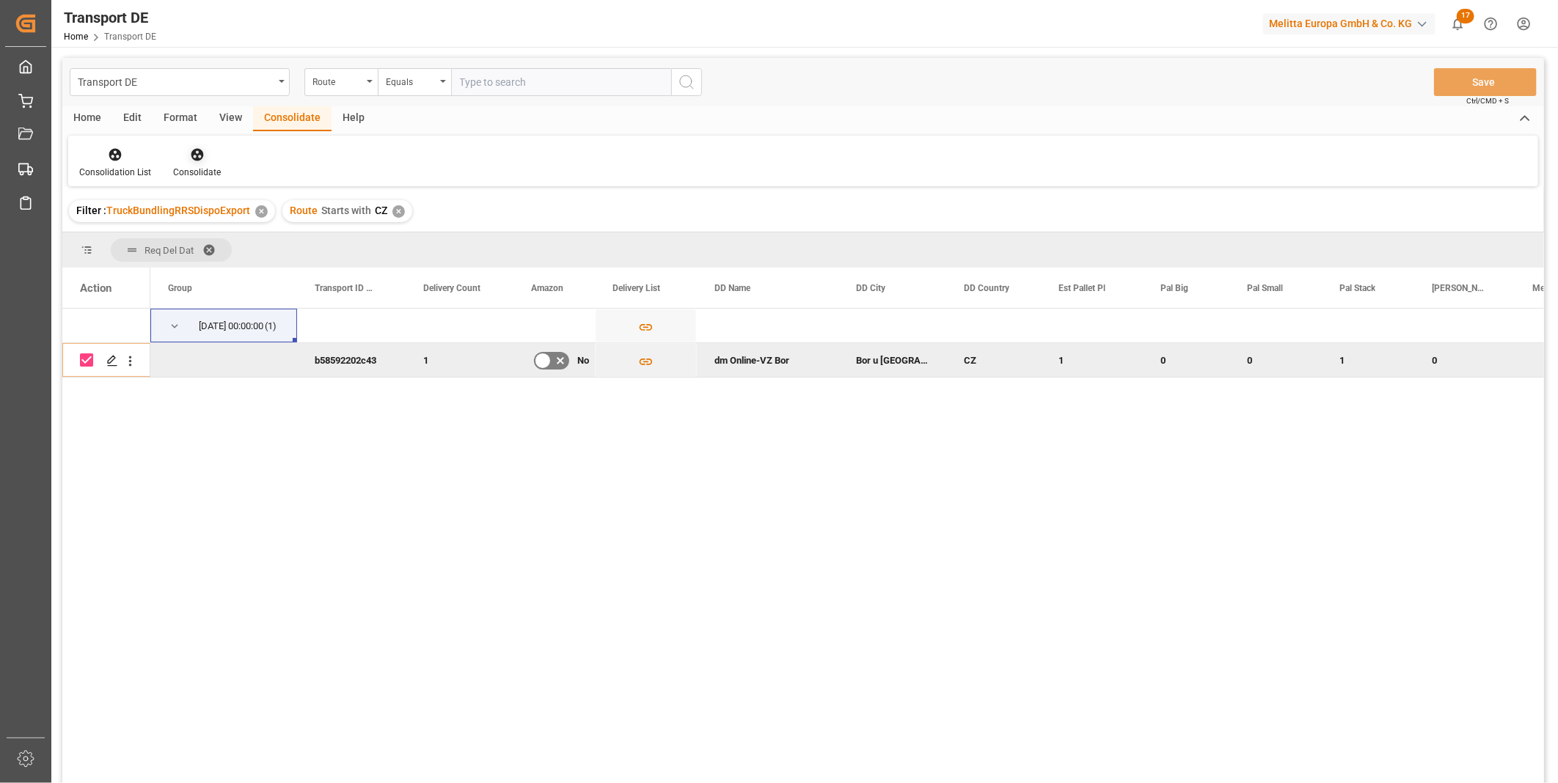
click at [178, 156] on div at bounding box center [197, 154] width 48 height 15
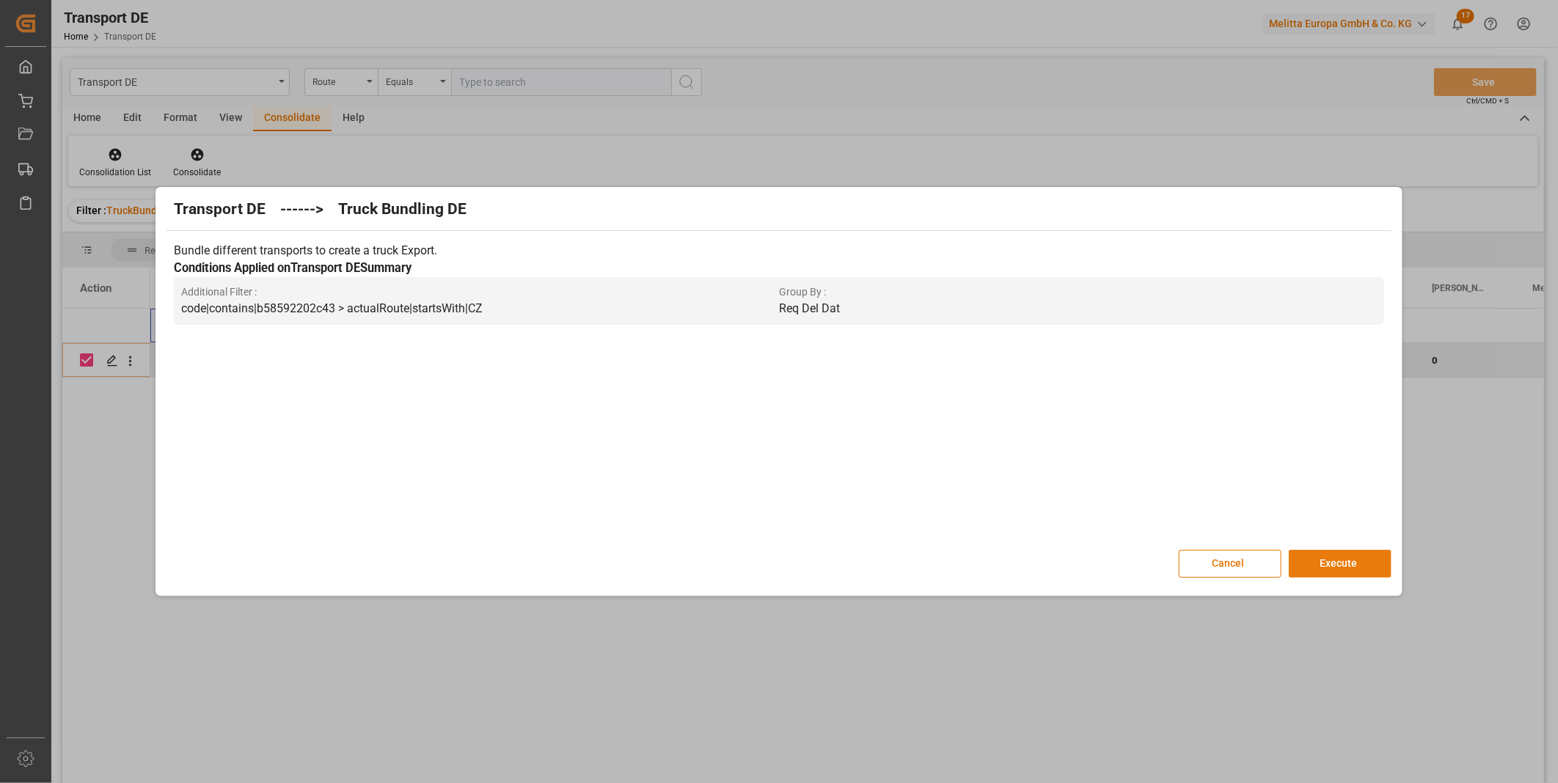
drag, startPoint x: 1322, startPoint y: 562, endPoint x: 1365, endPoint y: 539, distance: 48.9
click at [1326, 554] on button "Execute" at bounding box center [1340, 564] width 103 height 28
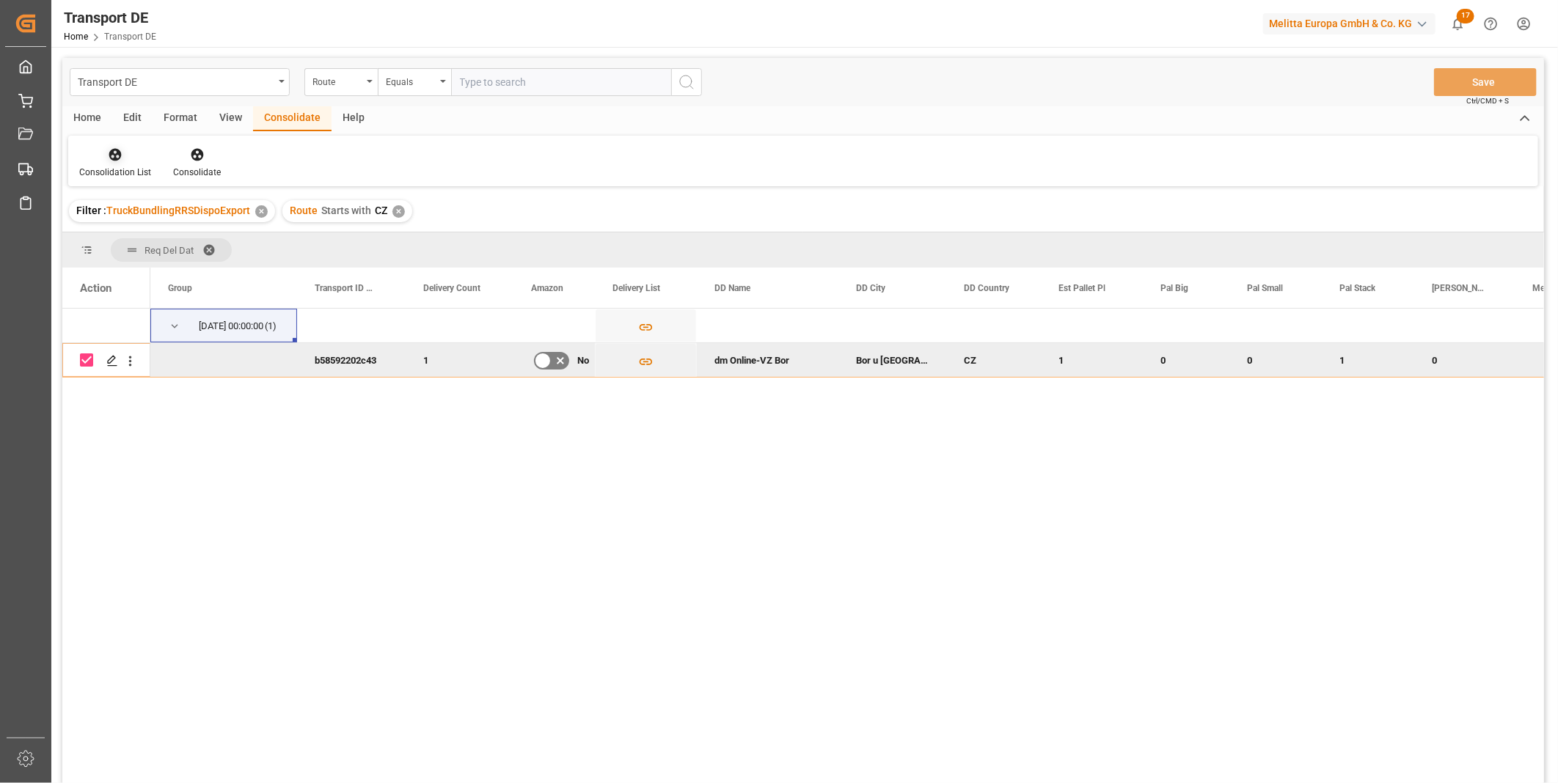
click at [104, 159] on div at bounding box center [115, 154] width 72 height 15
click at [153, 260] on div "Transport DE Route Equals Save Ctrl/CMD + S Home Edit Format View Consolidate H…" at bounding box center [803, 440] width 1482 height 764
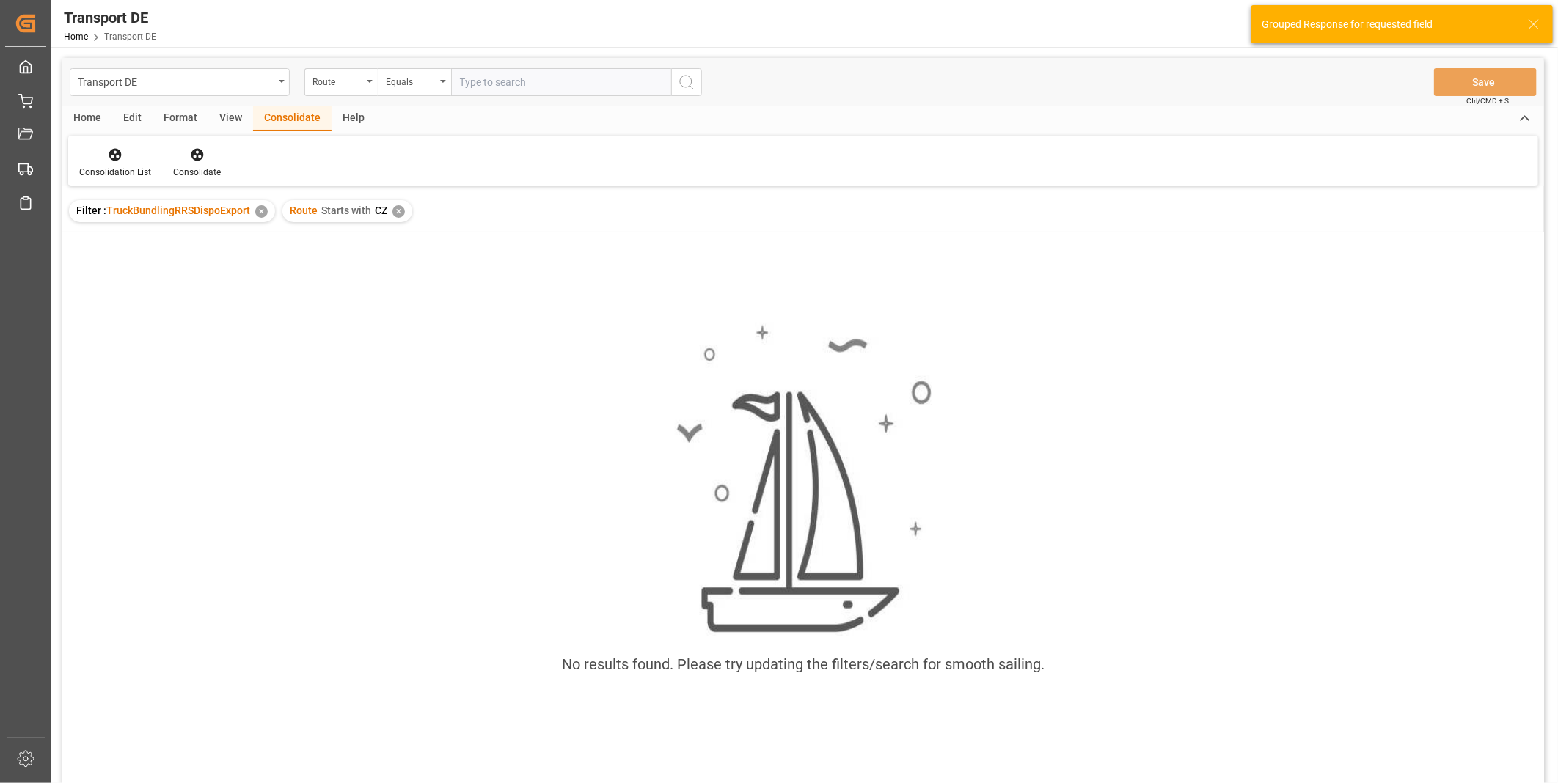
click at [398, 220] on div "Route Starts with CZ ✕" at bounding box center [347, 211] width 130 height 22
click at [398, 214] on div "✕" at bounding box center [398, 211] width 12 height 12
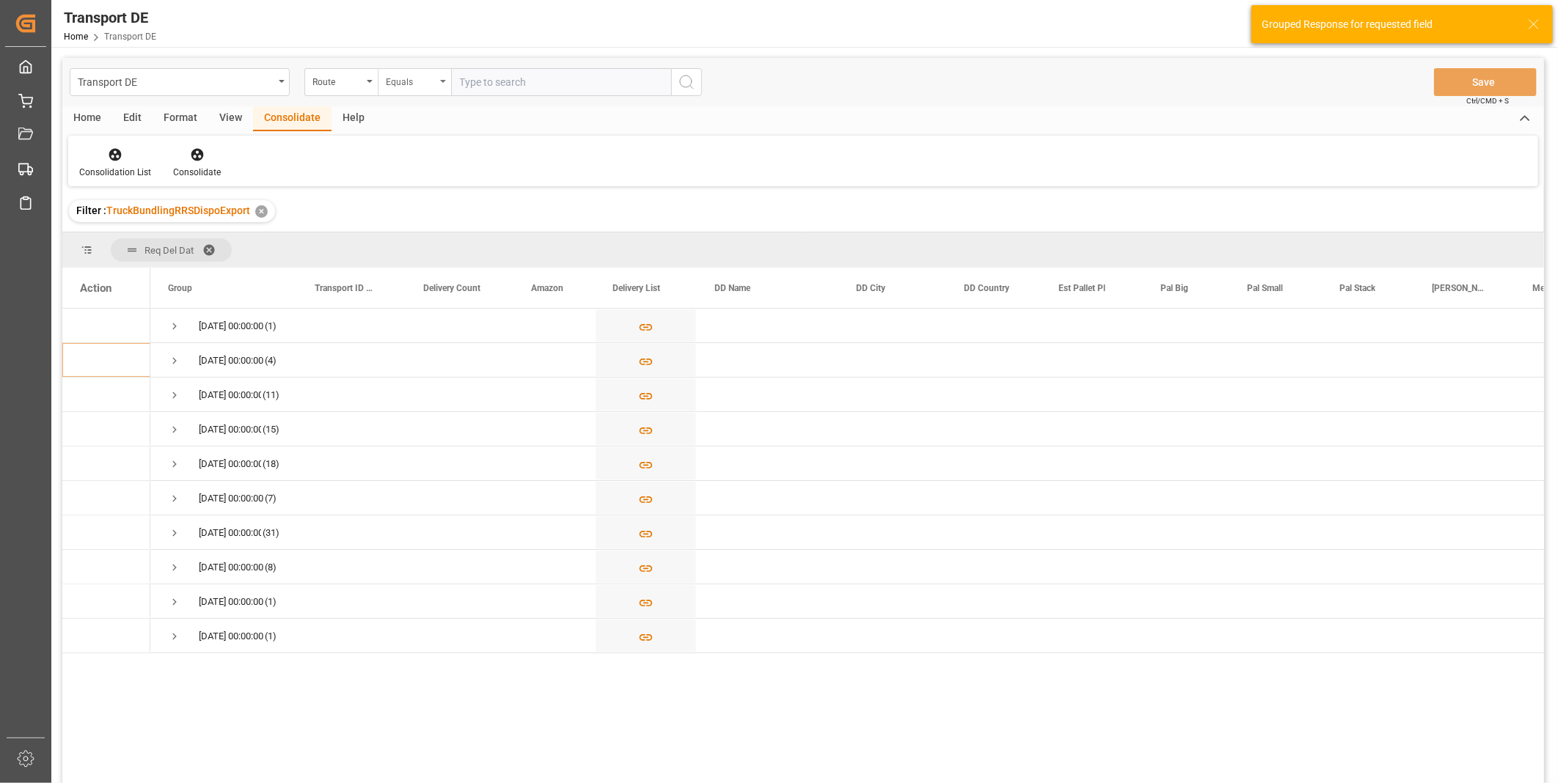
click at [416, 83] on div "Equals" at bounding box center [411, 80] width 50 height 17
click at [374, 83] on div "Route" at bounding box center [340, 82] width 73 height 28
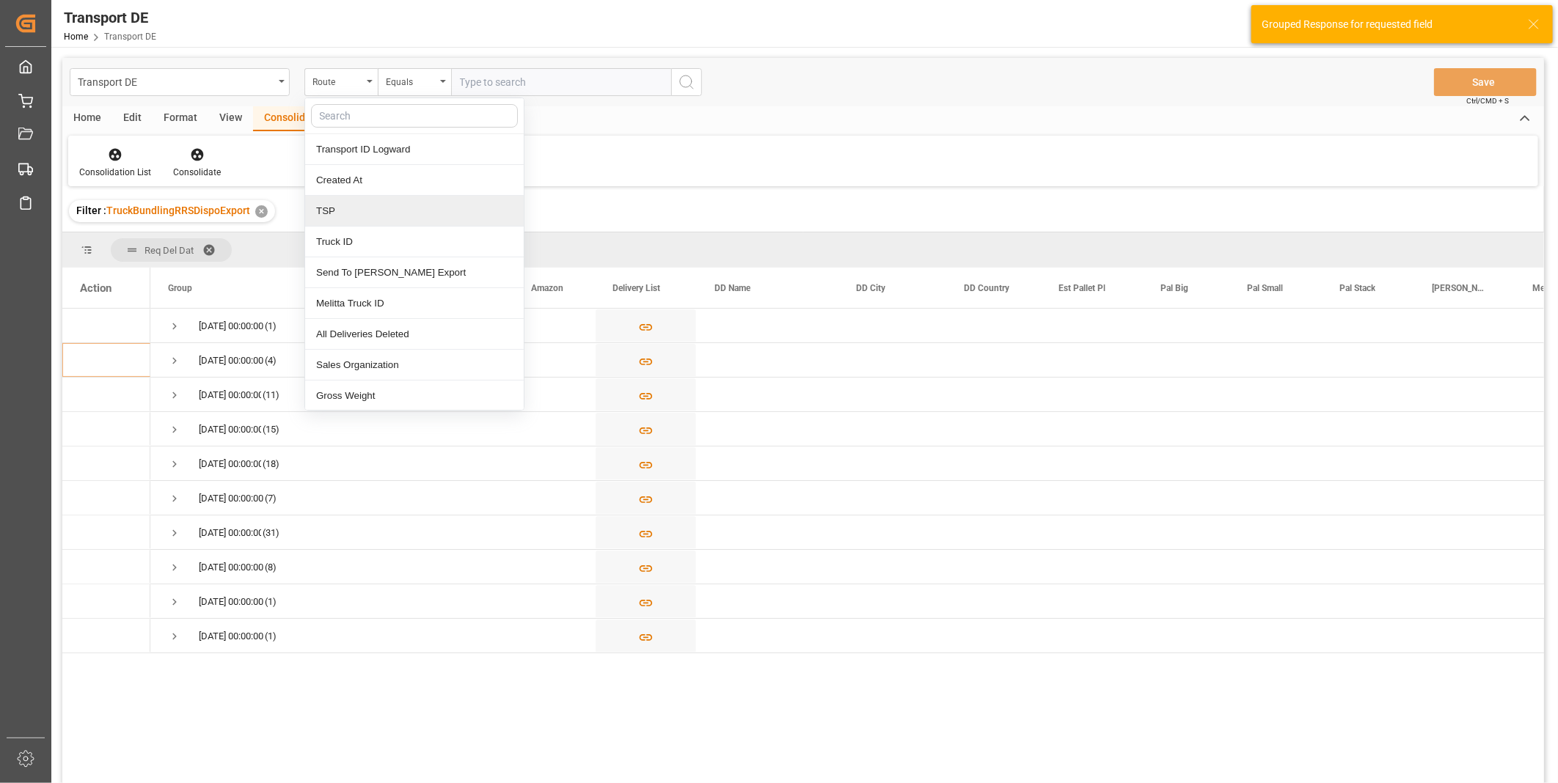
click at [351, 221] on div "TSP" at bounding box center [414, 211] width 219 height 31
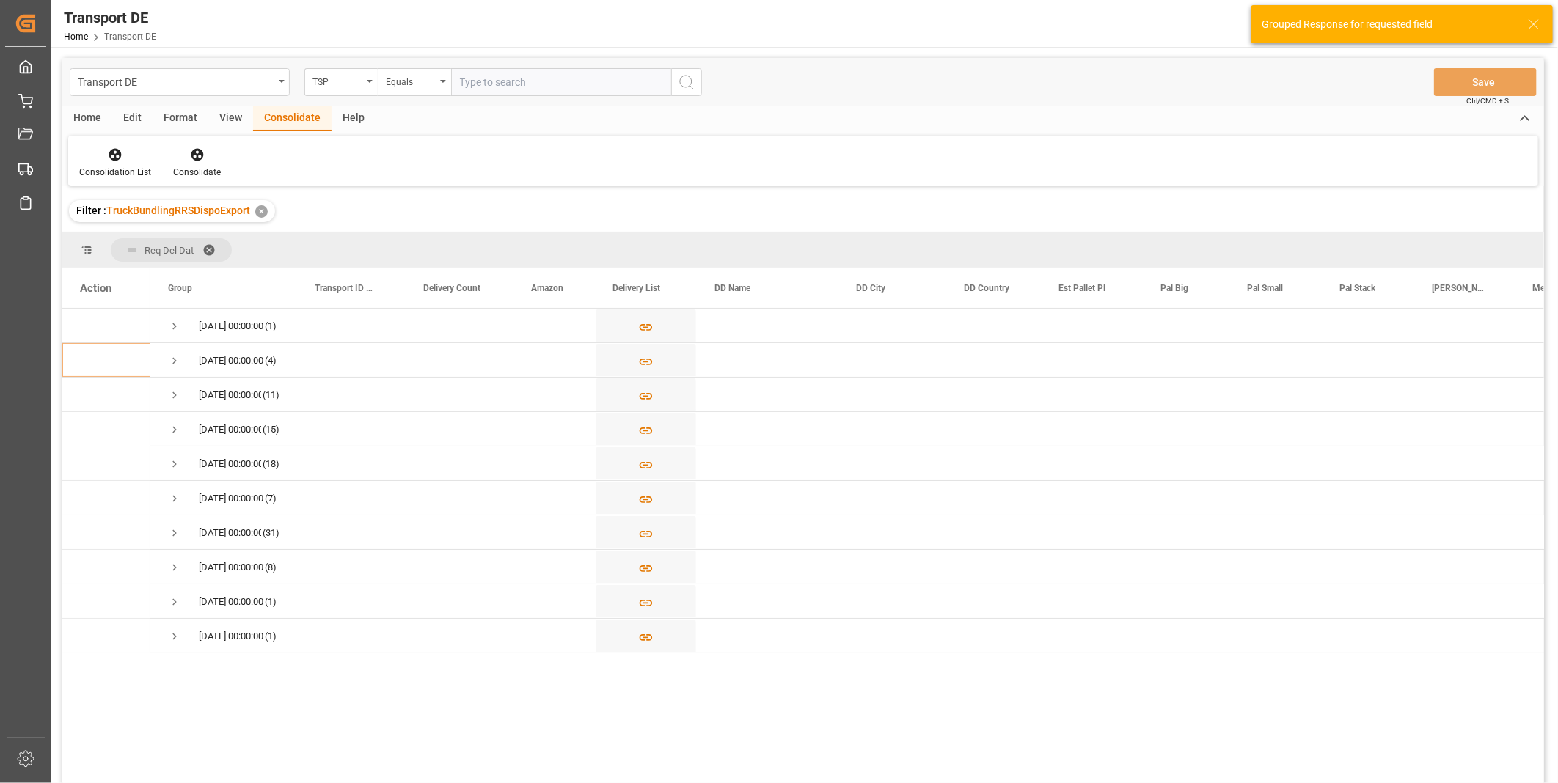
click at [516, 90] on input "text" at bounding box center [561, 82] width 220 height 28
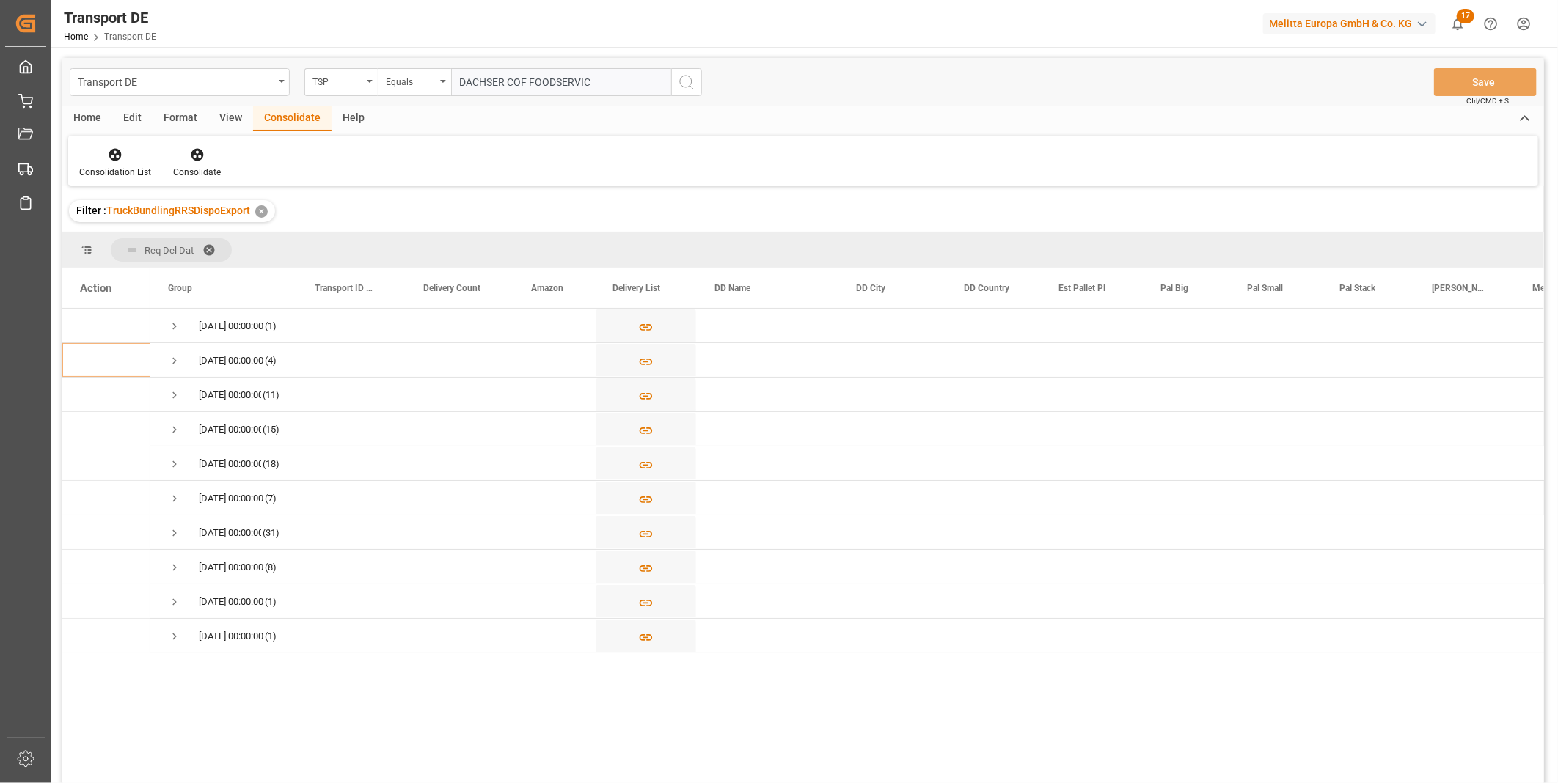
type input "DACHSER COF FOODSERVICE"
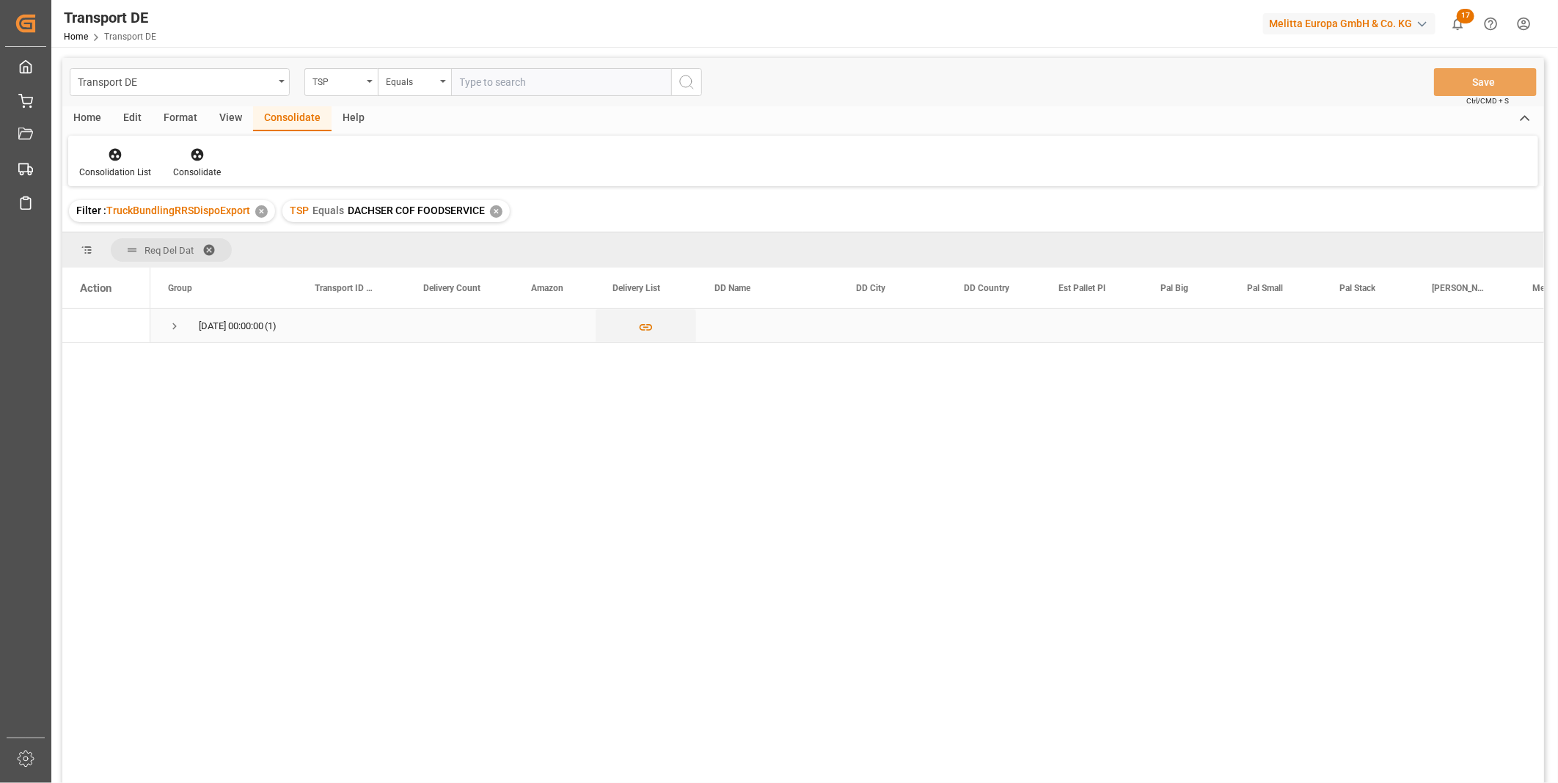
click at [175, 327] on span "Press SPACE to select this row." at bounding box center [174, 326] width 13 height 13
click at [86, 356] on input "Press Space to toggle row selection (unchecked)" at bounding box center [86, 360] width 13 height 13
checkbox input "true"
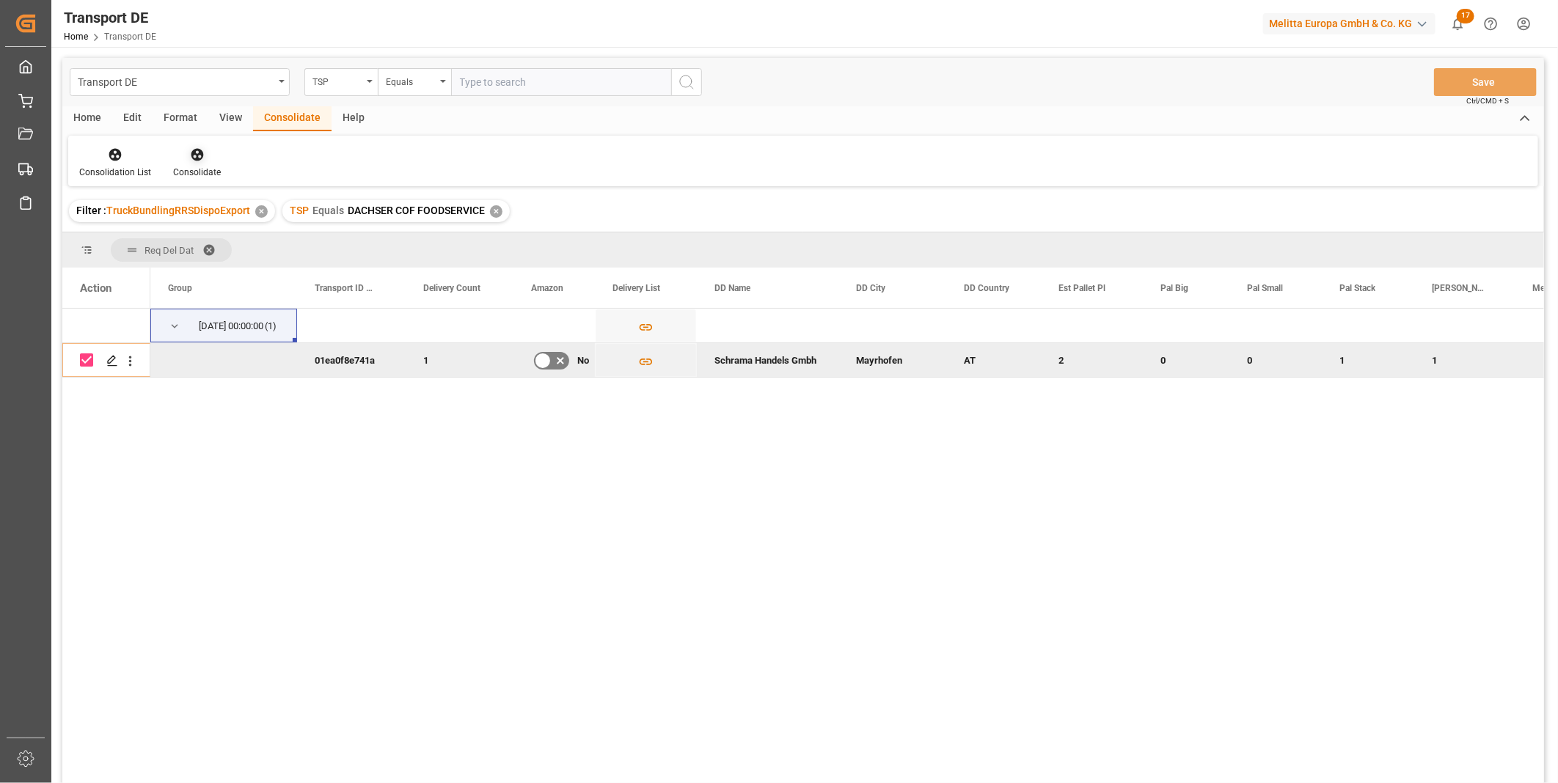
click at [181, 156] on div at bounding box center [197, 154] width 48 height 15
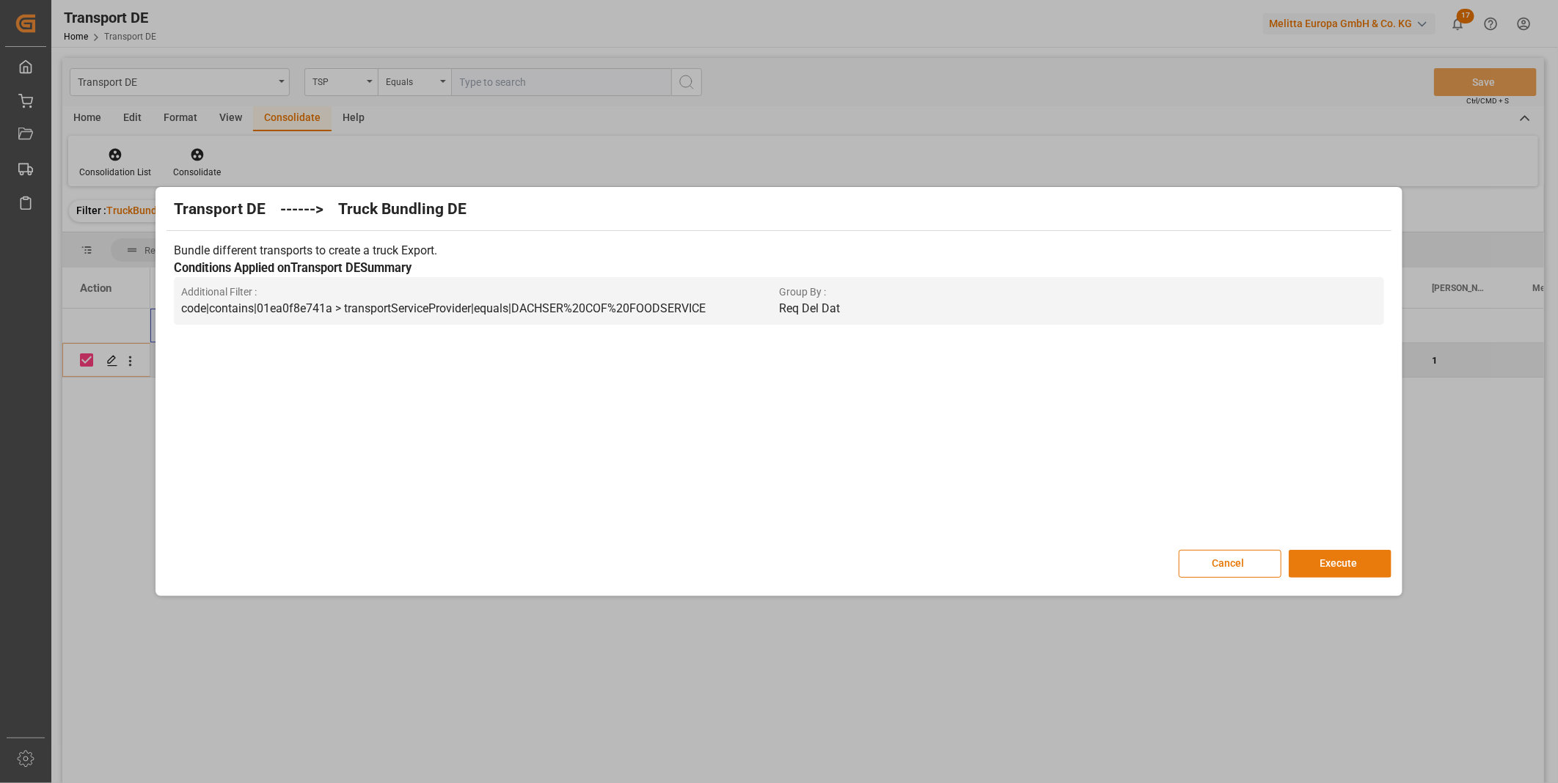
click at [1358, 563] on button "Execute" at bounding box center [1340, 564] width 103 height 28
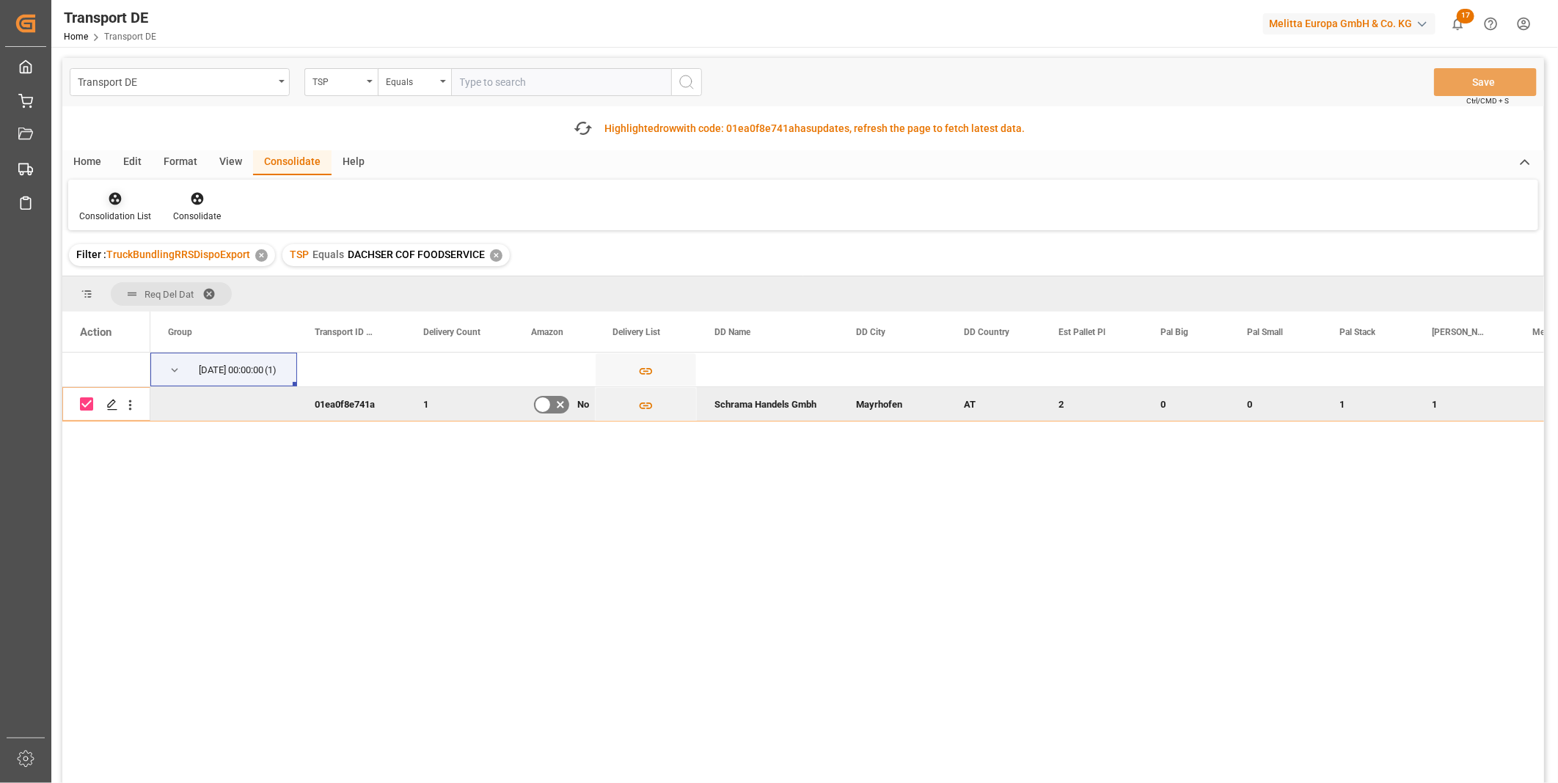
click at [120, 197] on icon at bounding box center [115, 199] width 12 height 12
click at [166, 317] on div "Transport DE TSP Equals Save Ctrl/CMD + S Fetch latest updates Highlighted row …" at bounding box center [803, 462] width 1482 height 808
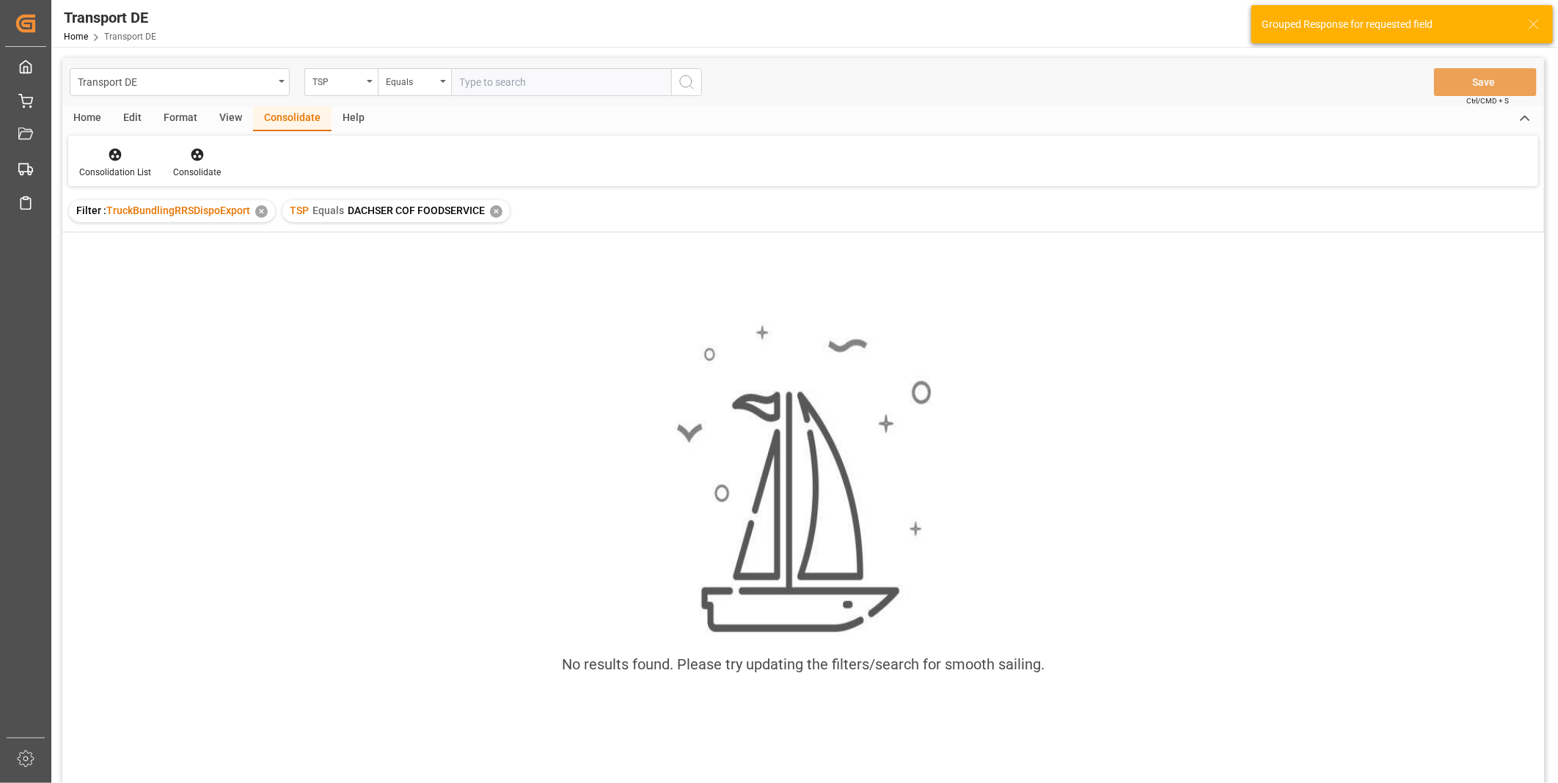
click at [495, 205] on div "✕" at bounding box center [496, 211] width 12 height 12
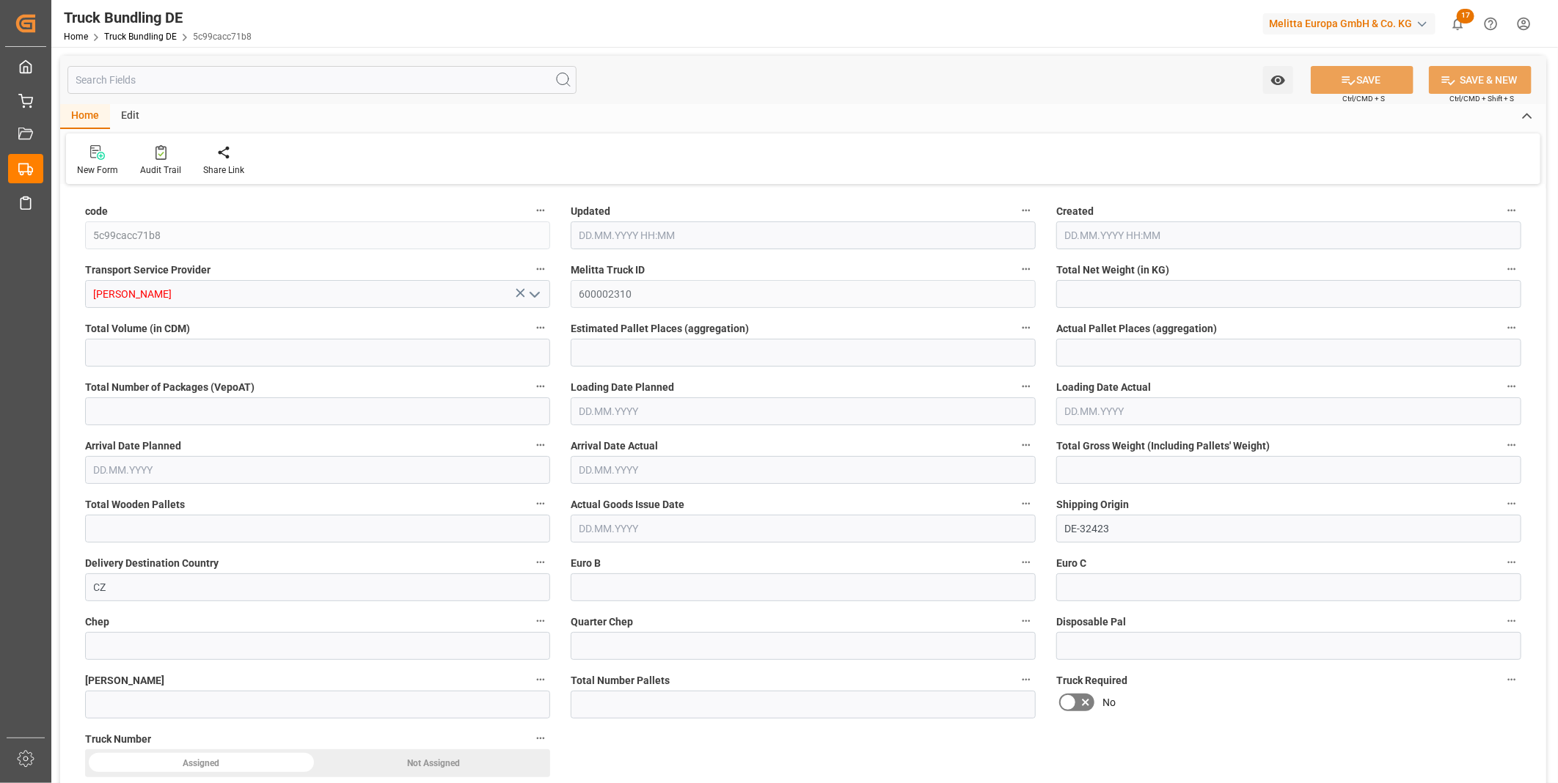
type input "100.606"
type input "1313.455"
type input "1"
type input "0"
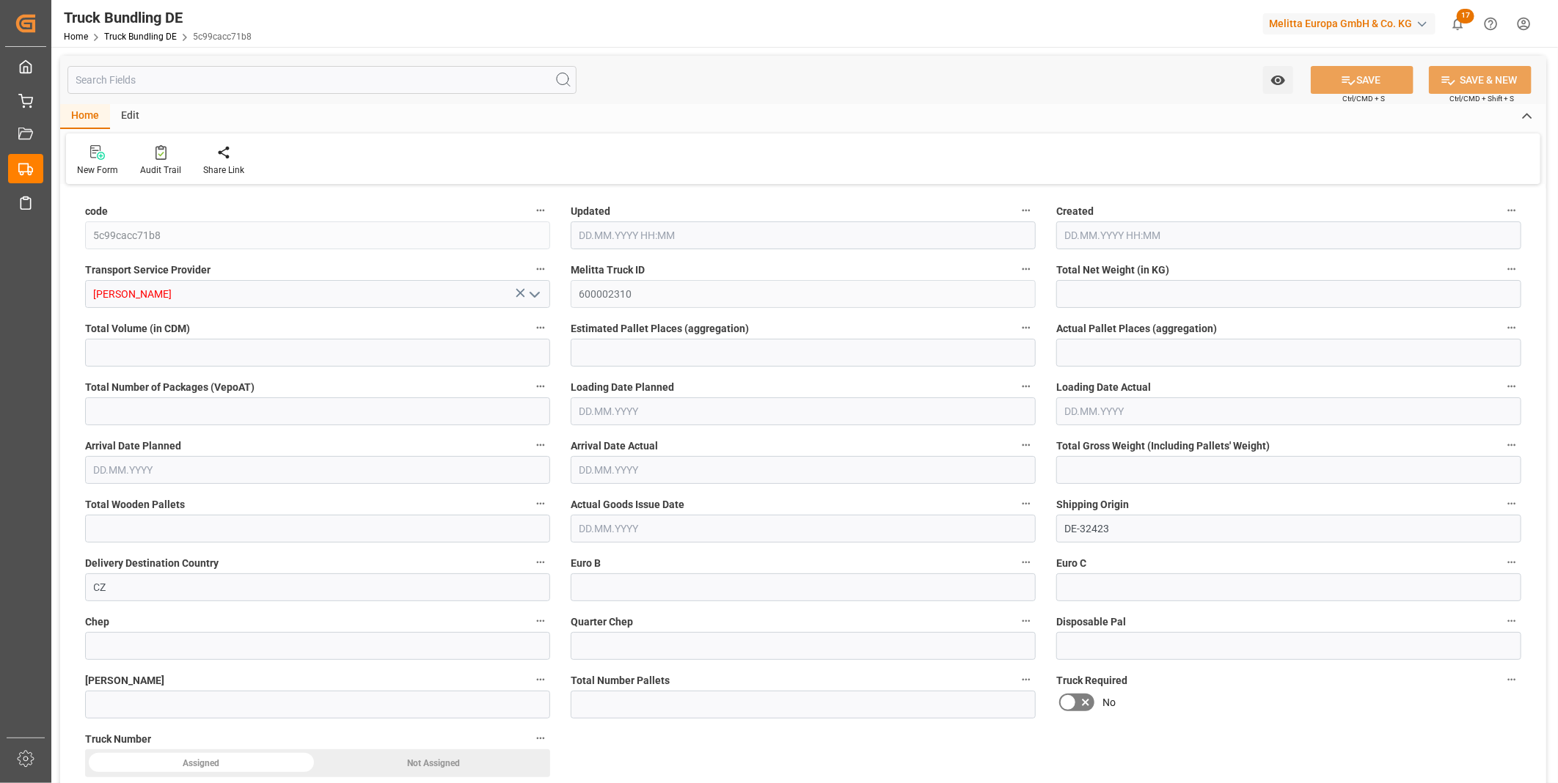
type input "250.948"
type input "3"
type input "0"
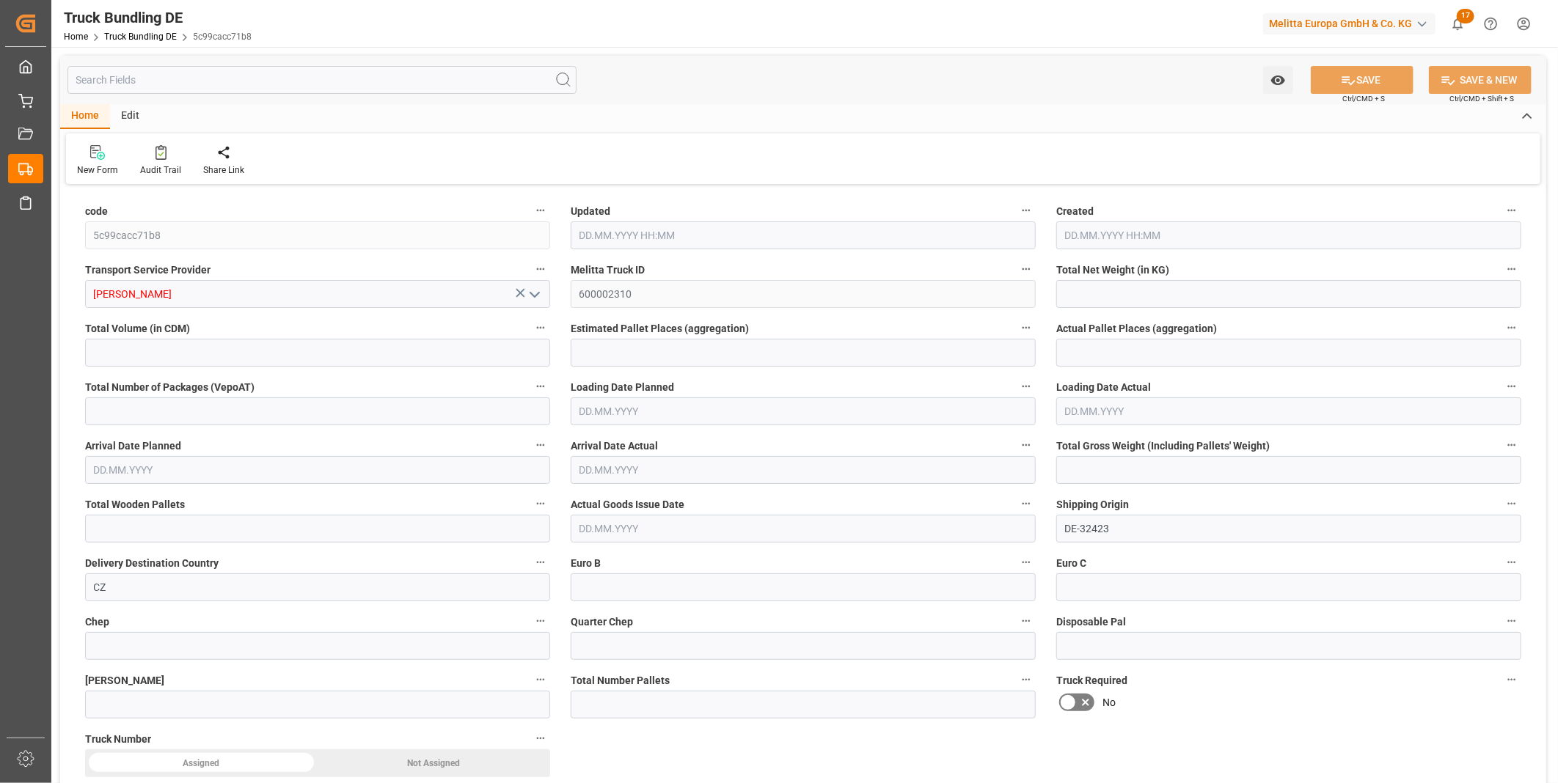
type input "0"
type input "05.09.2025 07:58"
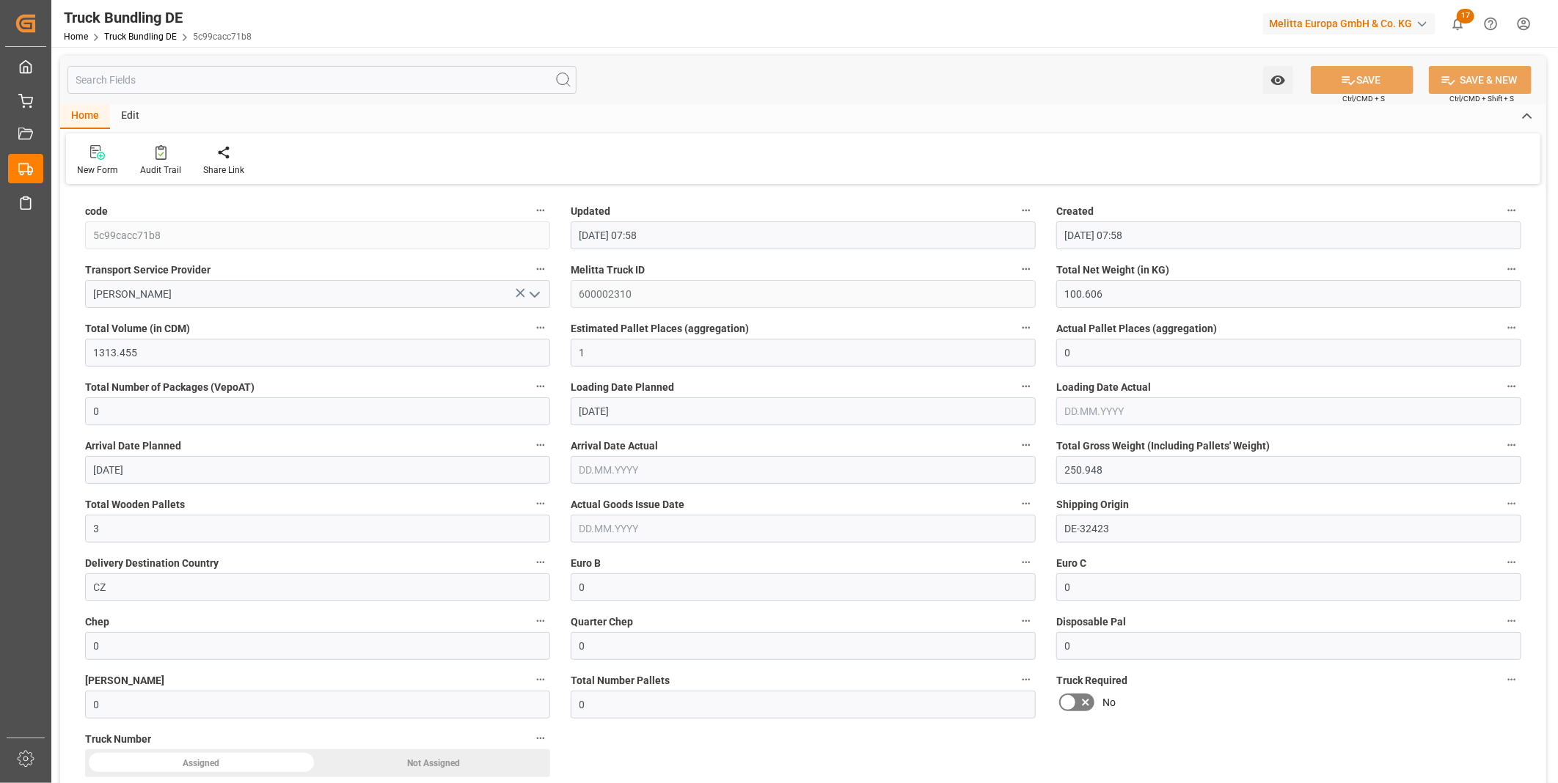
type input "05.09.2025 07:58"
type input "10.09.2025"
type input "12.09.2025"
type input "05.09.2025"
